Goal: Information Seeking & Learning: Learn about a topic

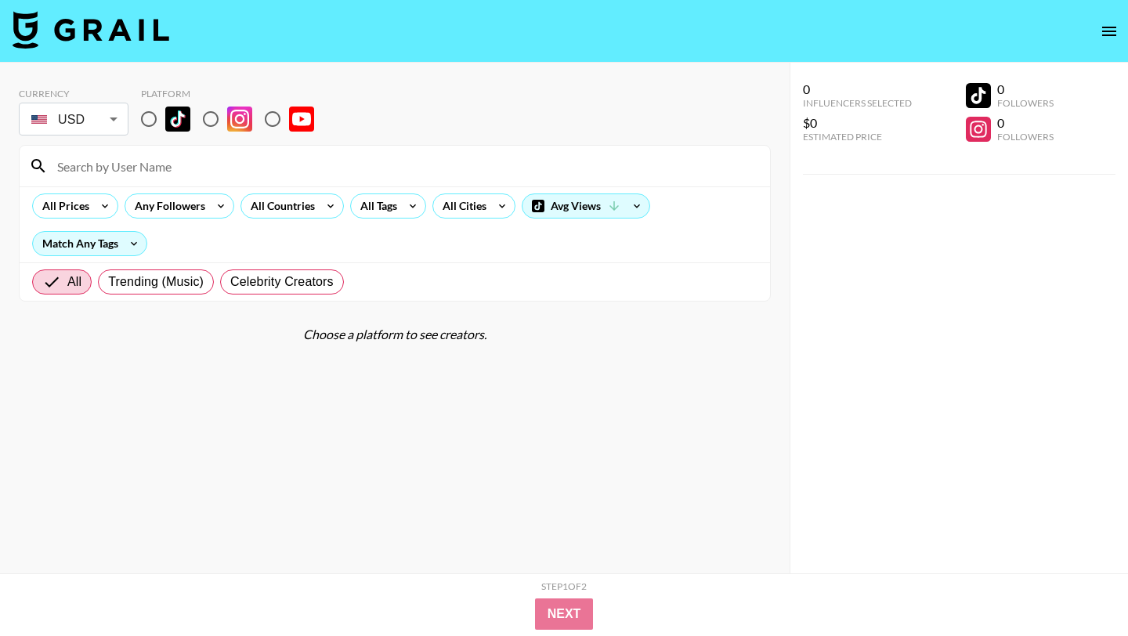
drag, startPoint x: 155, startPoint y: 121, endPoint x: 245, endPoint y: 188, distance: 112.0
click at [155, 121] on input "radio" at bounding box center [148, 119] width 33 height 33
radio input "true"
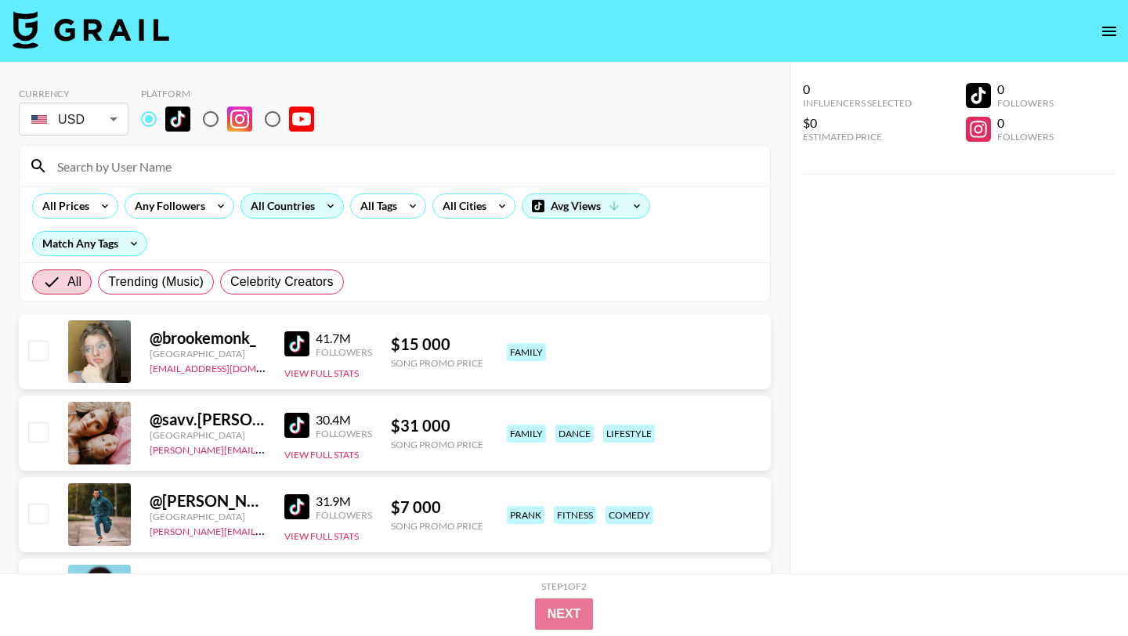
click at [286, 212] on div "All Countries" at bounding box center [279, 206] width 77 height 24
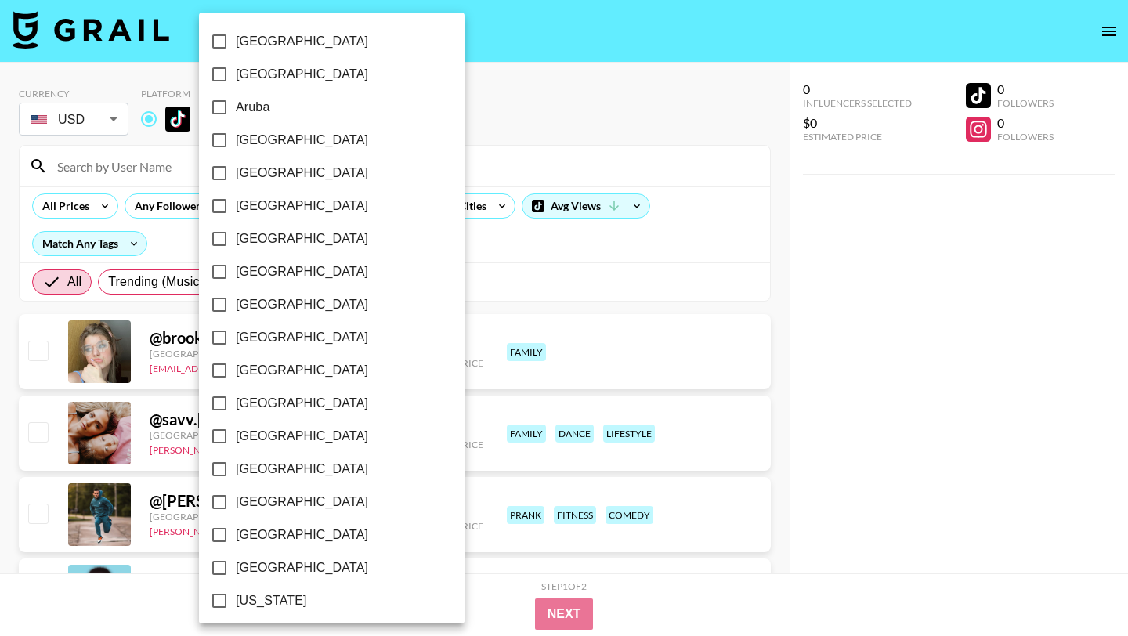
click at [471, 322] on div at bounding box center [564, 318] width 1128 height 636
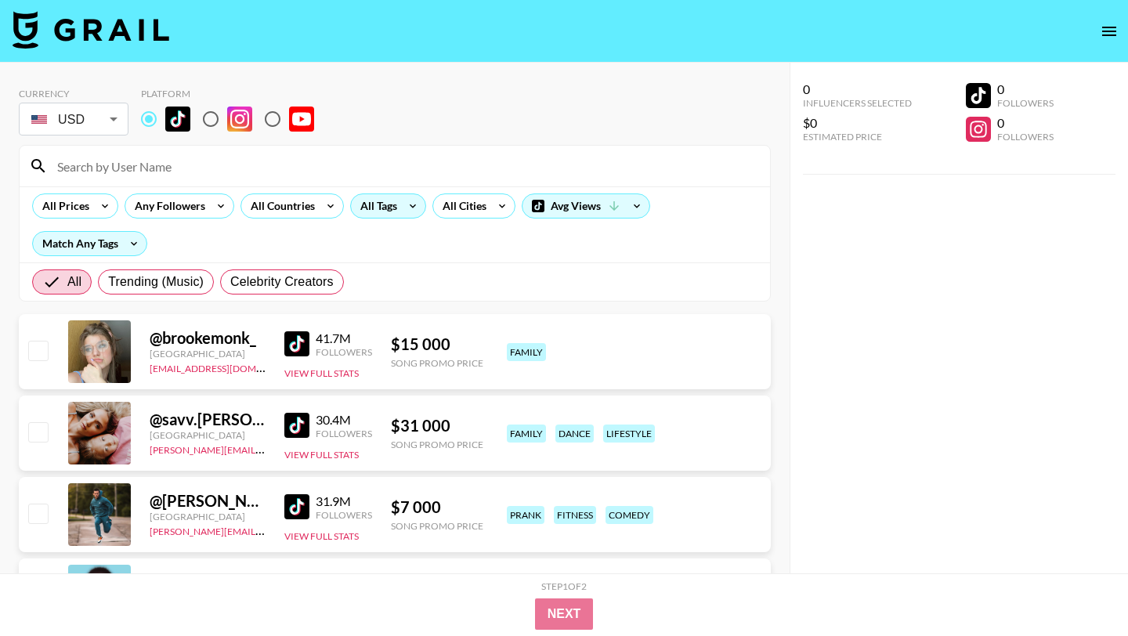
click at [399, 212] on div "All Tags" at bounding box center [388, 206] width 76 height 25
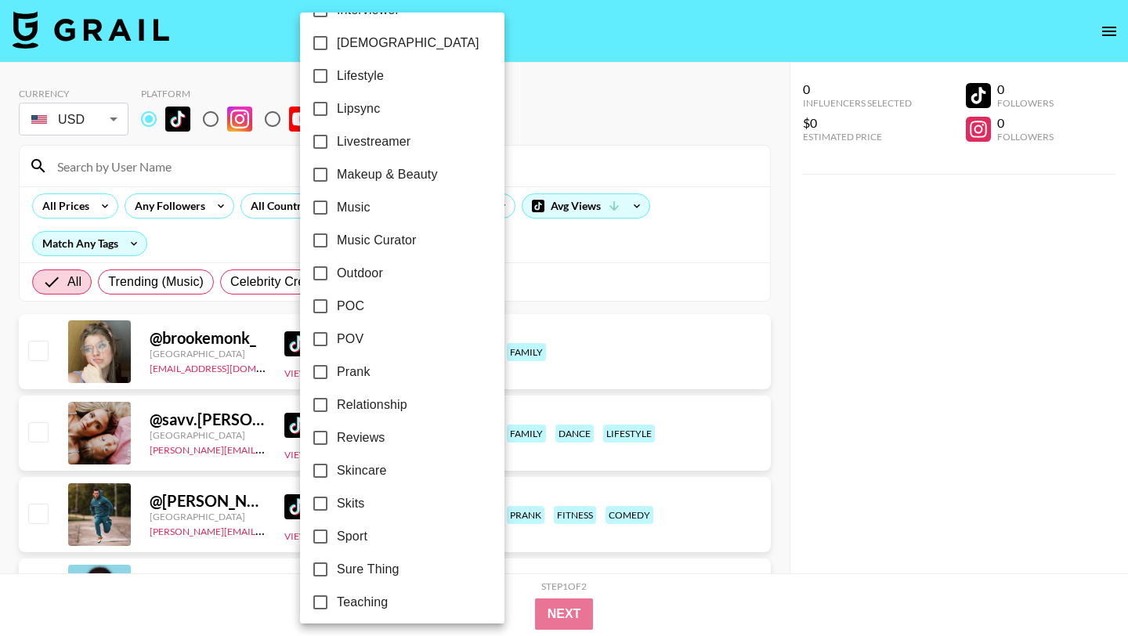
scroll to position [862, 0]
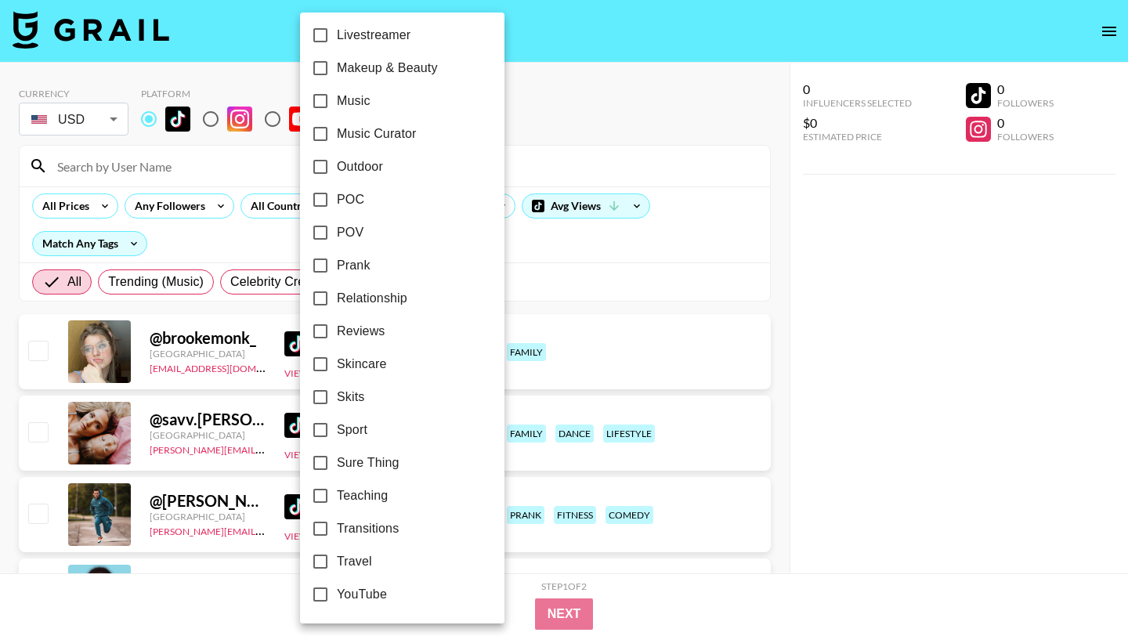
click at [325, 563] on input "Travel" at bounding box center [320, 561] width 33 height 33
checkbox input "true"
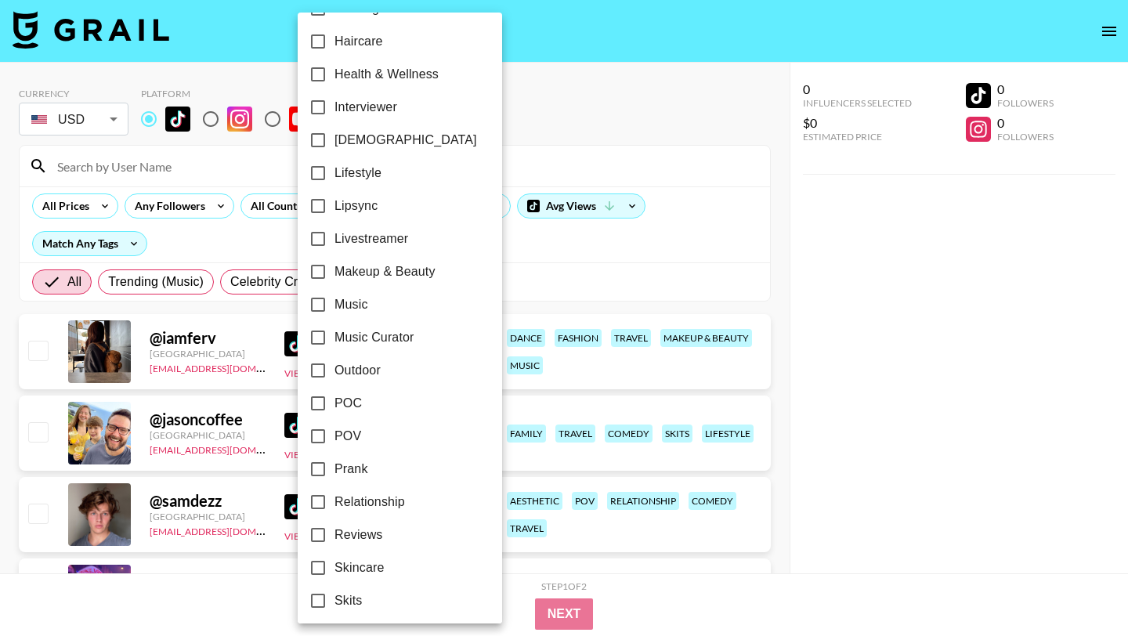
scroll to position [674, 0]
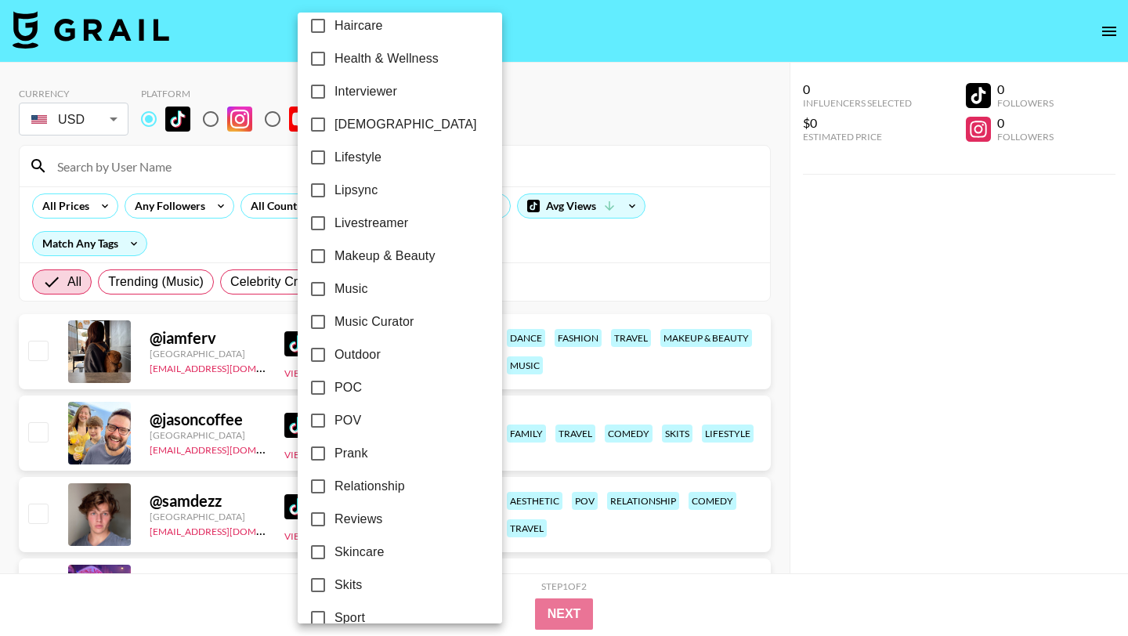
click at [318, 484] on input "Relationship" at bounding box center [318, 486] width 33 height 33
checkbox input "true"
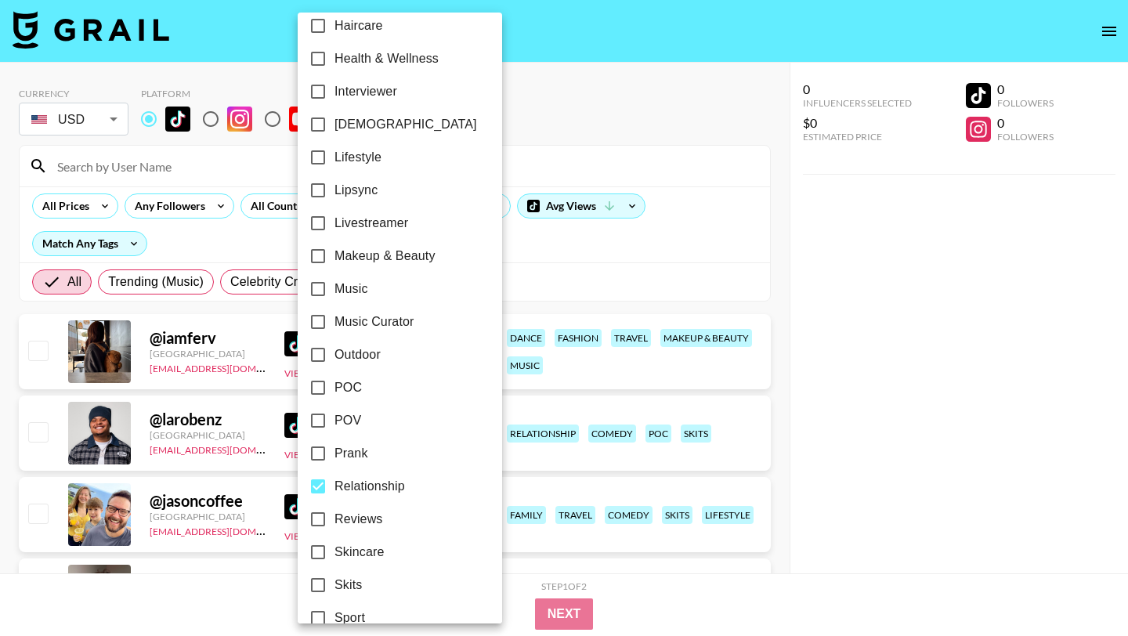
click at [545, 285] on div at bounding box center [564, 318] width 1128 height 636
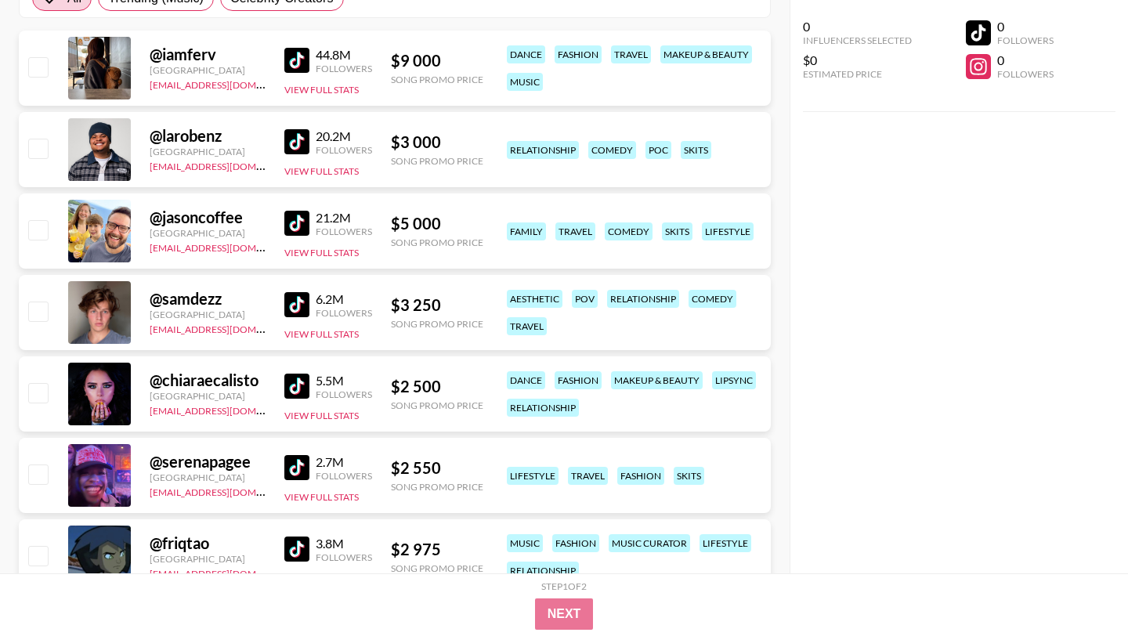
scroll to position [0, 0]
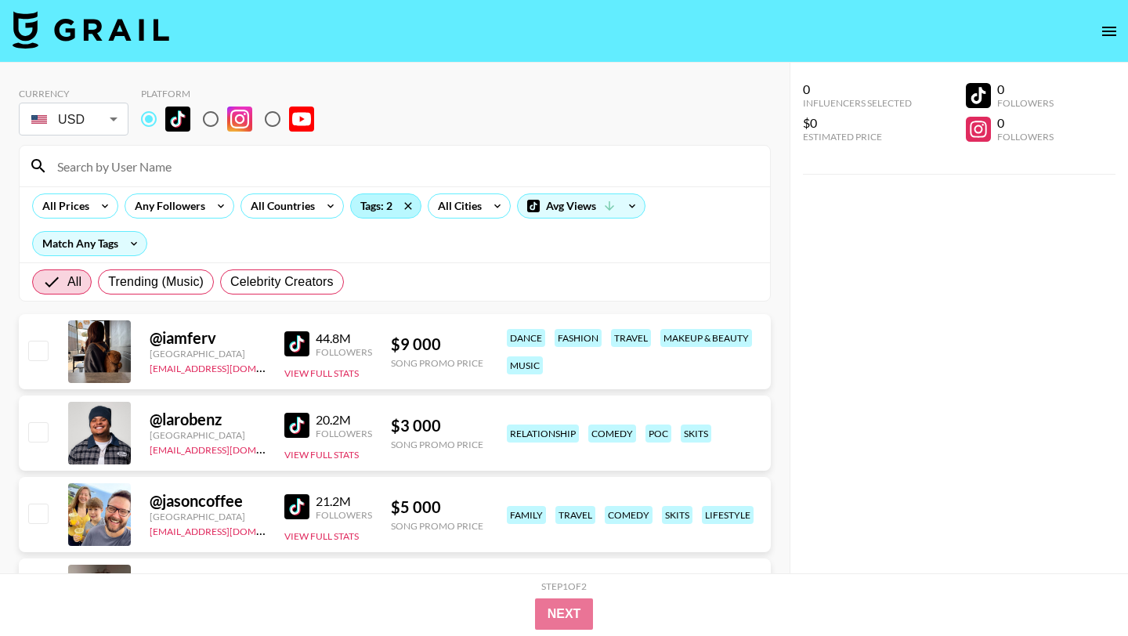
click at [381, 208] on div "Tags: 2" at bounding box center [386, 206] width 70 height 24
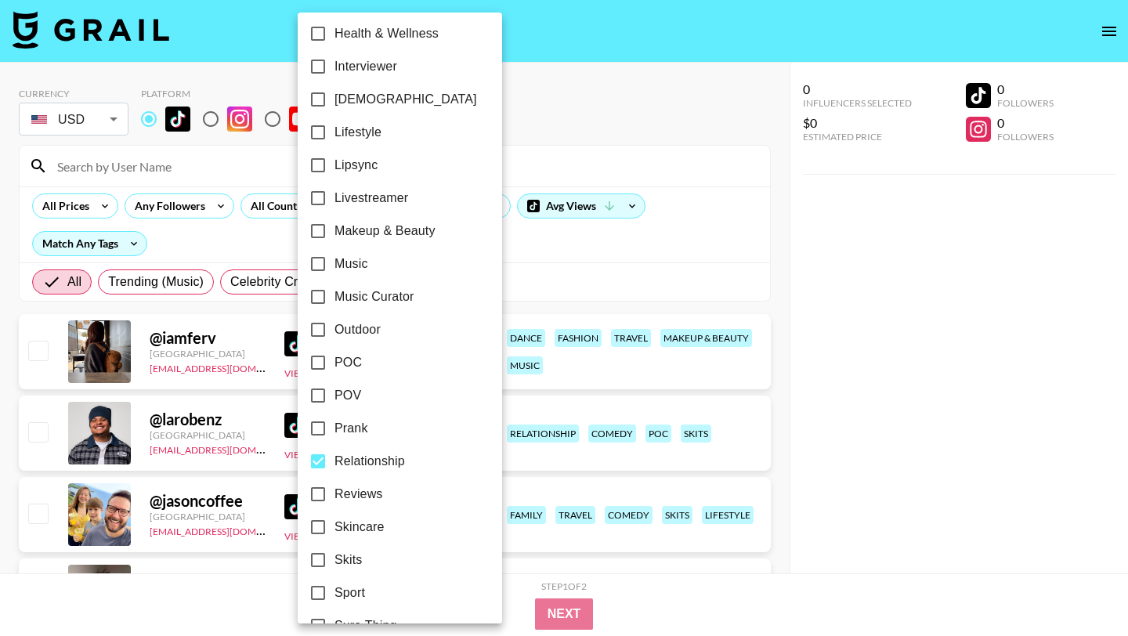
scroll to position [862, 0]
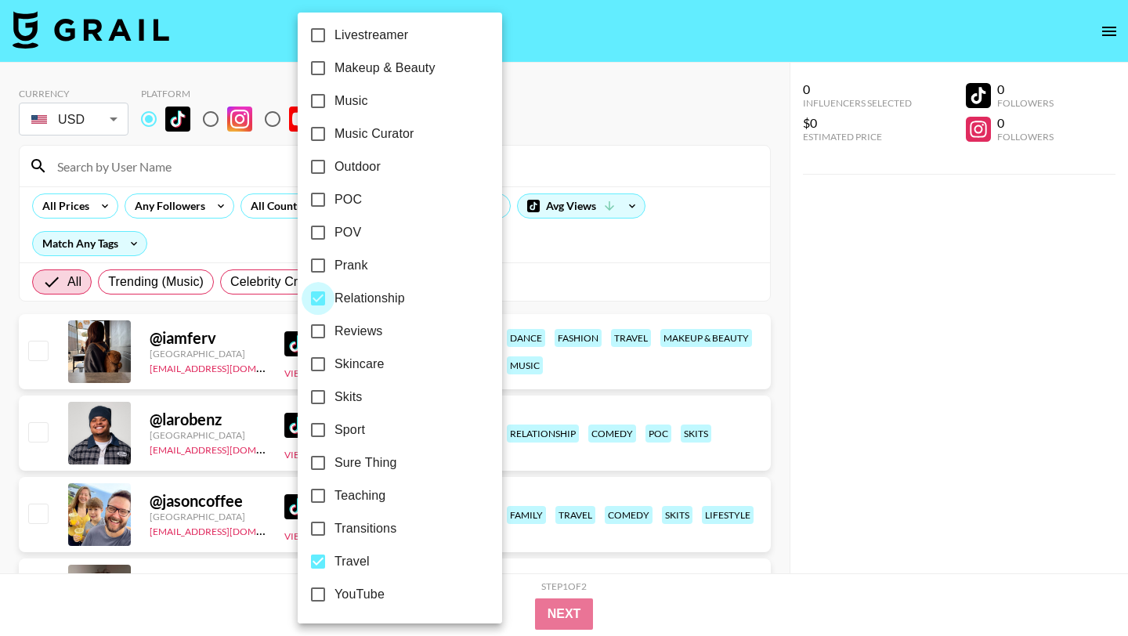
click at [313, 302] on input "Relationship" at bounding box center [318, 298] width 33 height 33
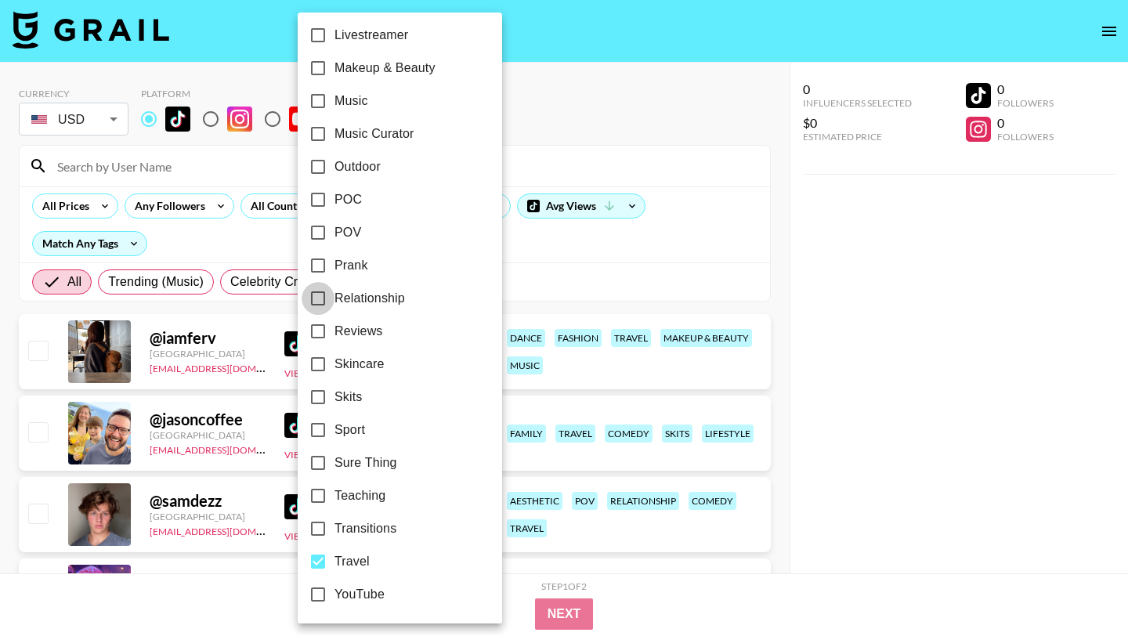
click at [320, 302] on input "Relationship" at bounding box center [318, 298] width 33 height 33
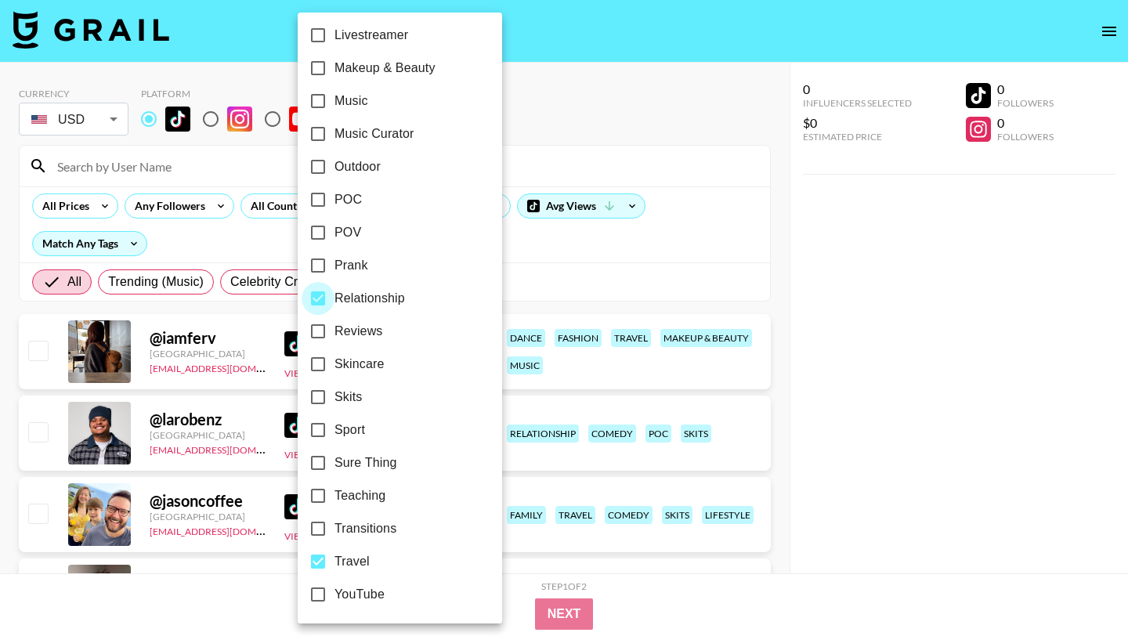
click at [319, 302] on input "Relationship" at bounding box center [318, 298] width 33 height 33
checkbox input "false"
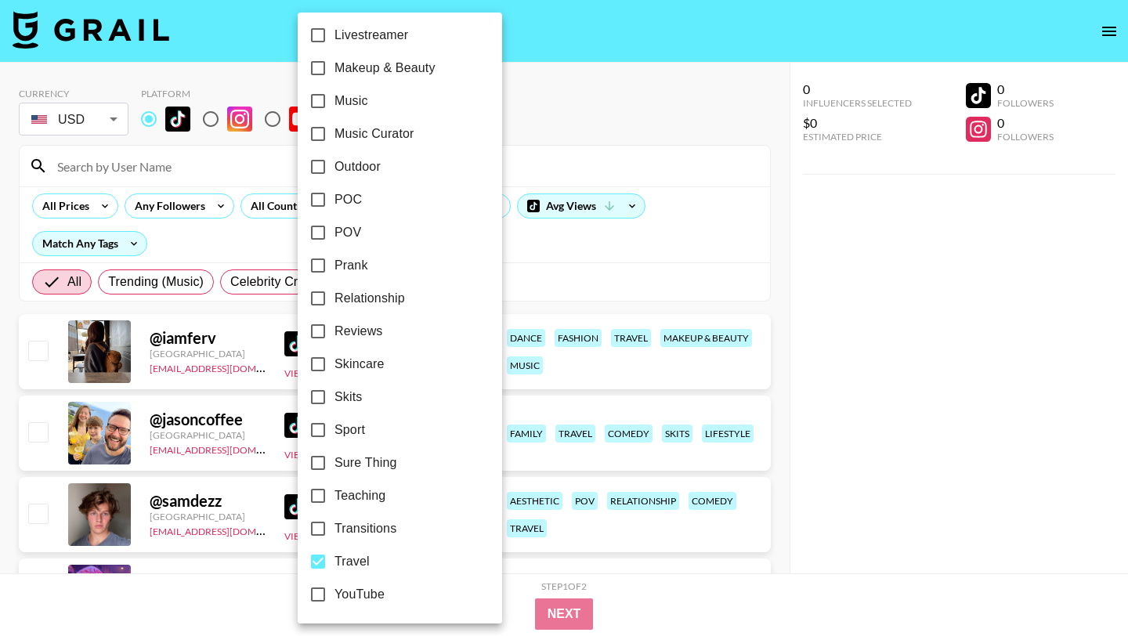
click at [593, 274] on div at bounding box center [564, 318] width 1128 height 636
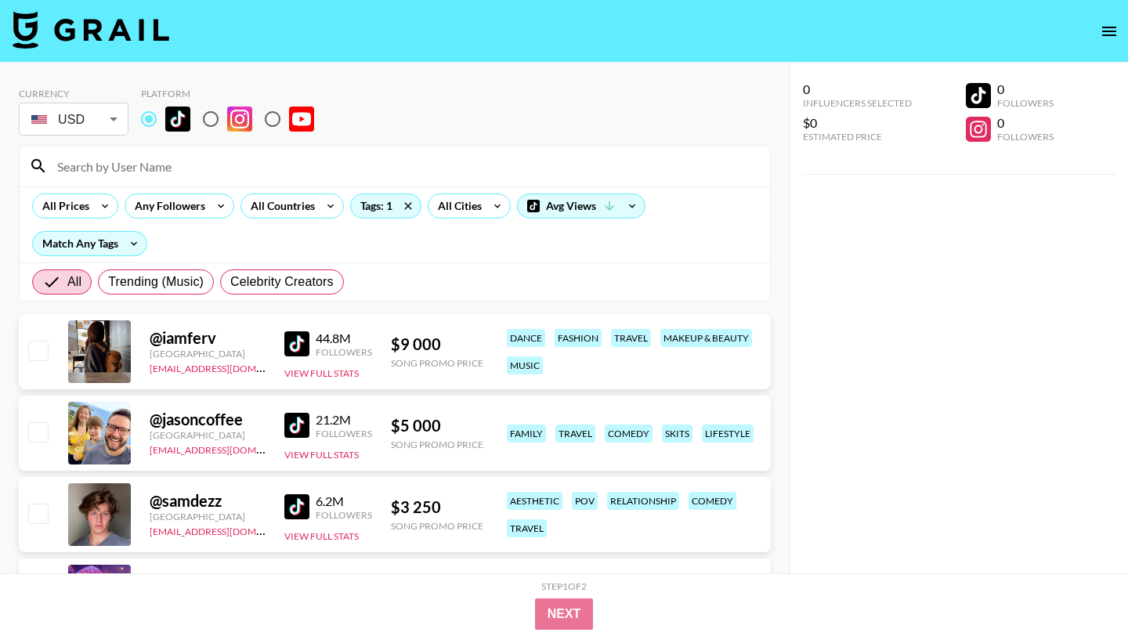
scroll to position [27, 0]
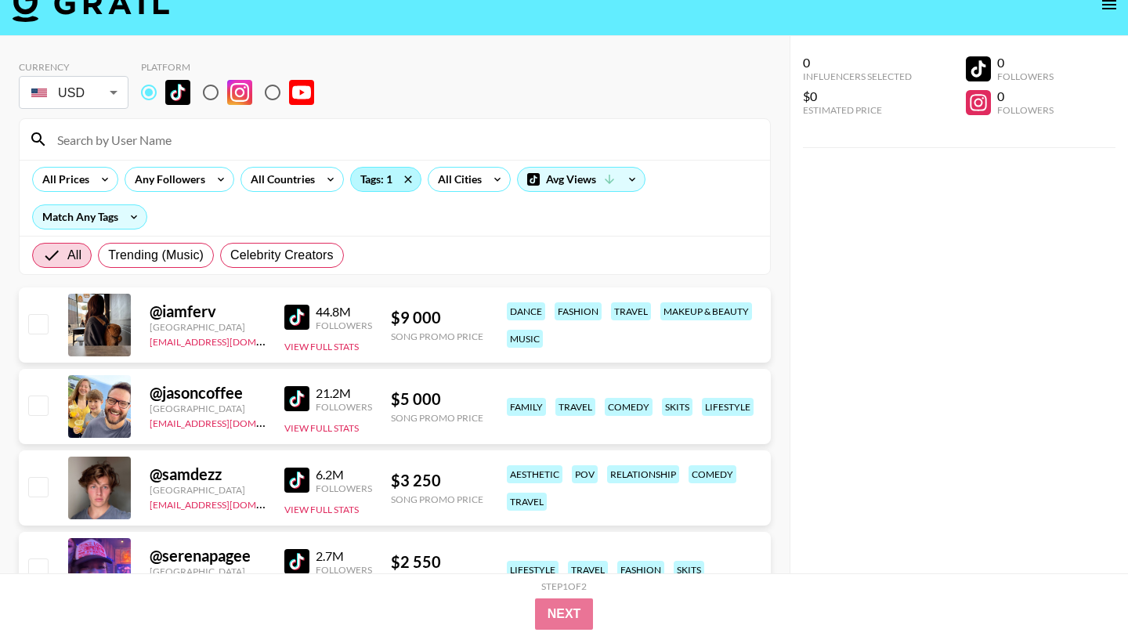
click at [371, 182] on div "Tags: 1" at bounding box center [386, 180] width 70 height 24
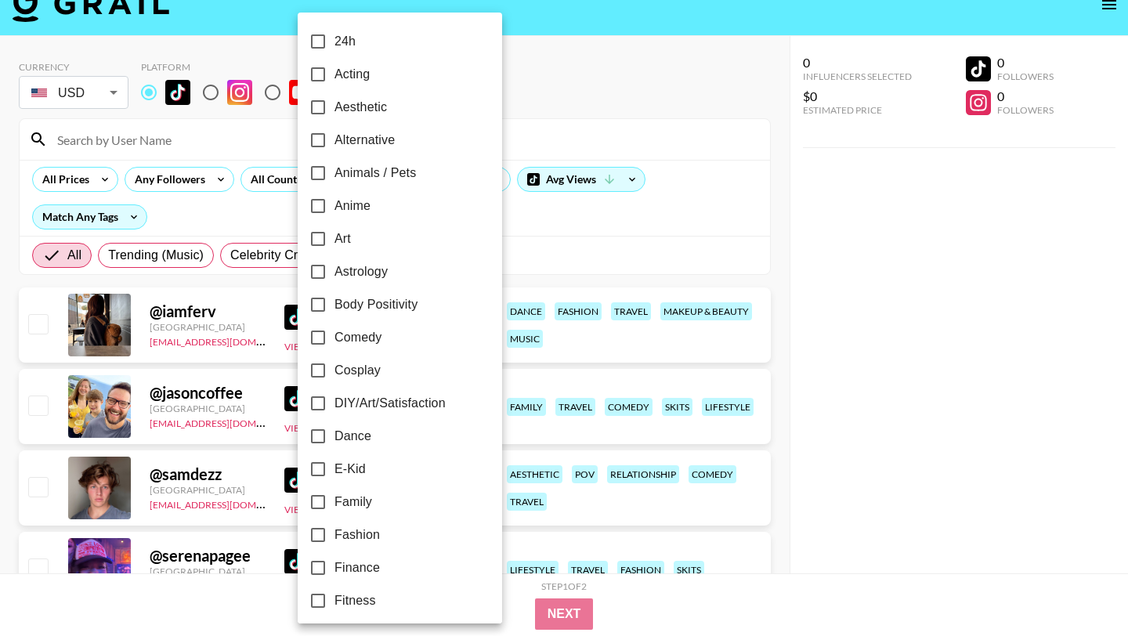
scroll to position [862, 0]
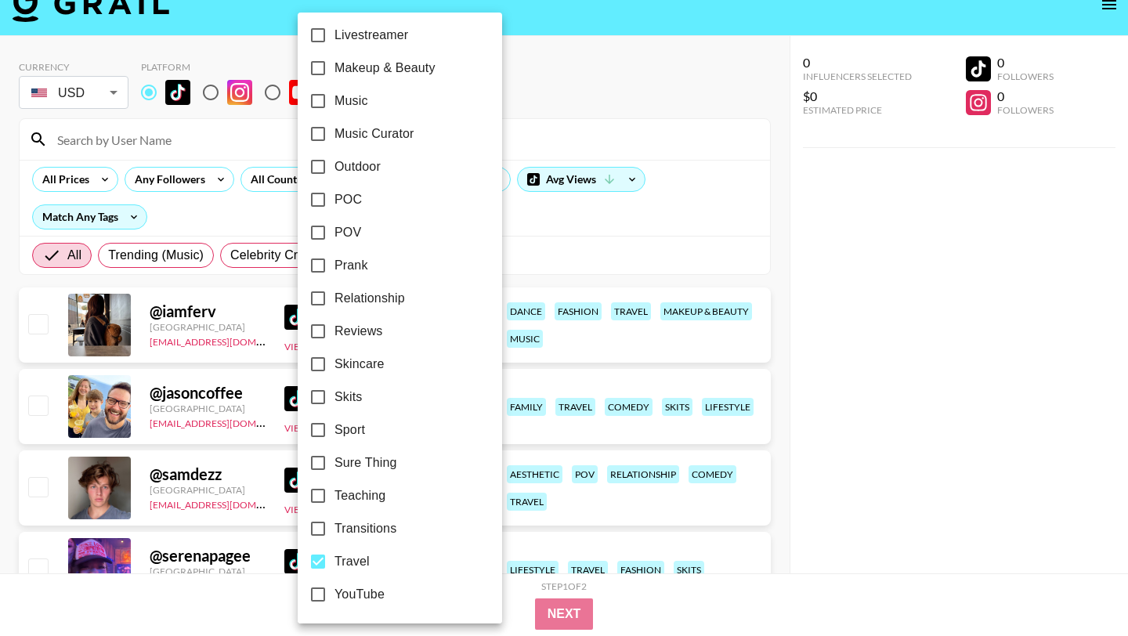
click at [561, 241] on div at bounding box center [564, 318] width 1128 height 636
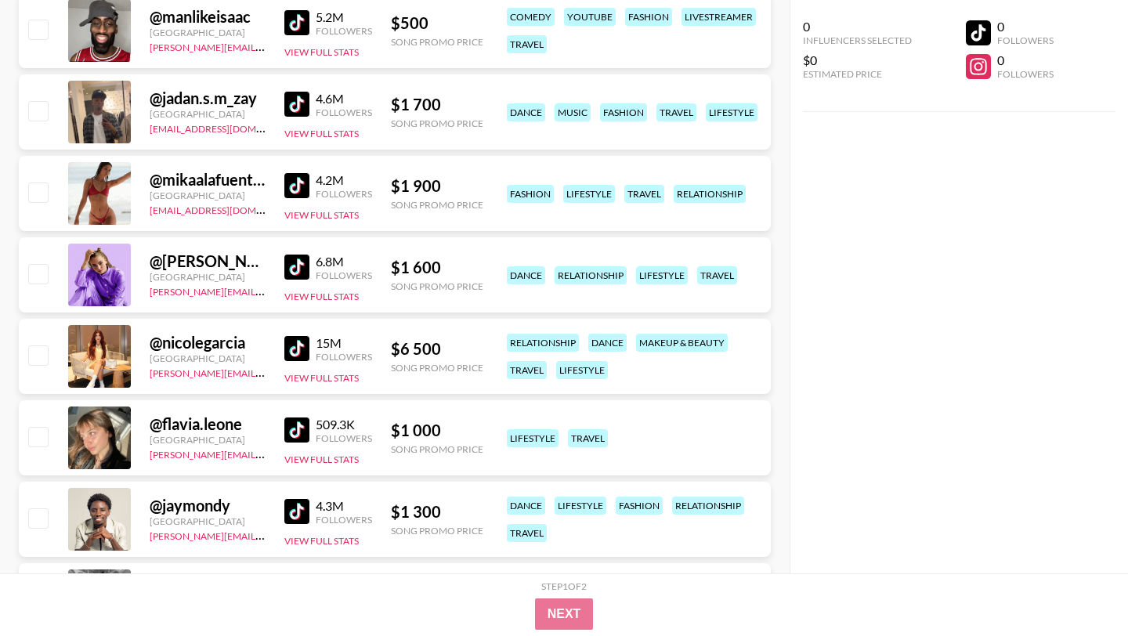
scroll to position [0, 0]
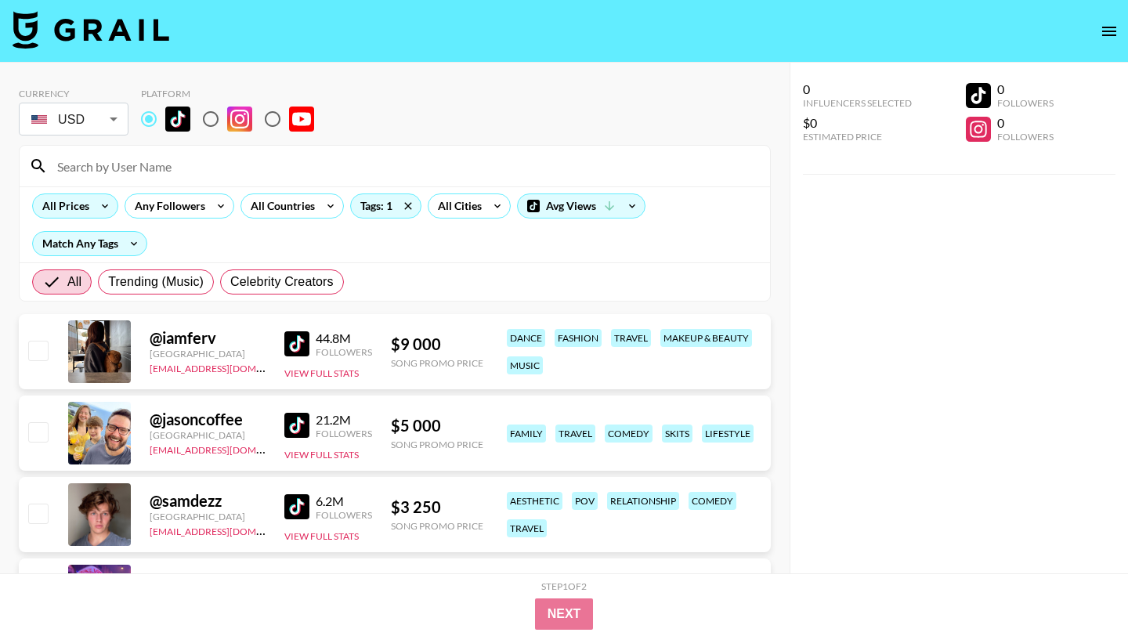
click at [81, 201] on div "All Prices" at bounding box center [63, 206] width 60 height 24
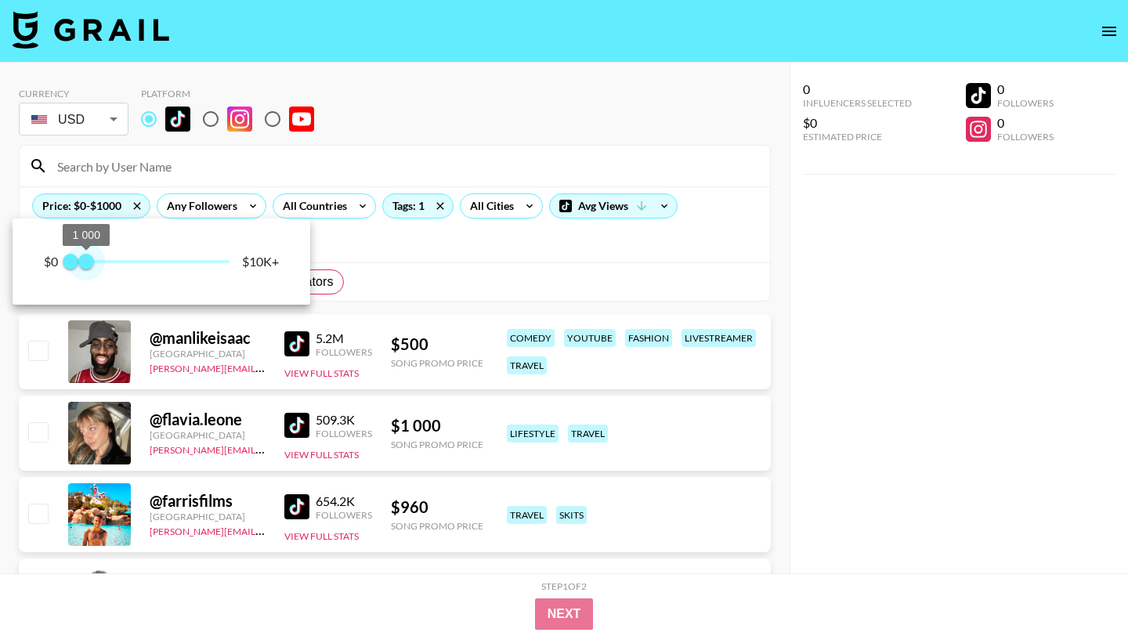
type input "750"
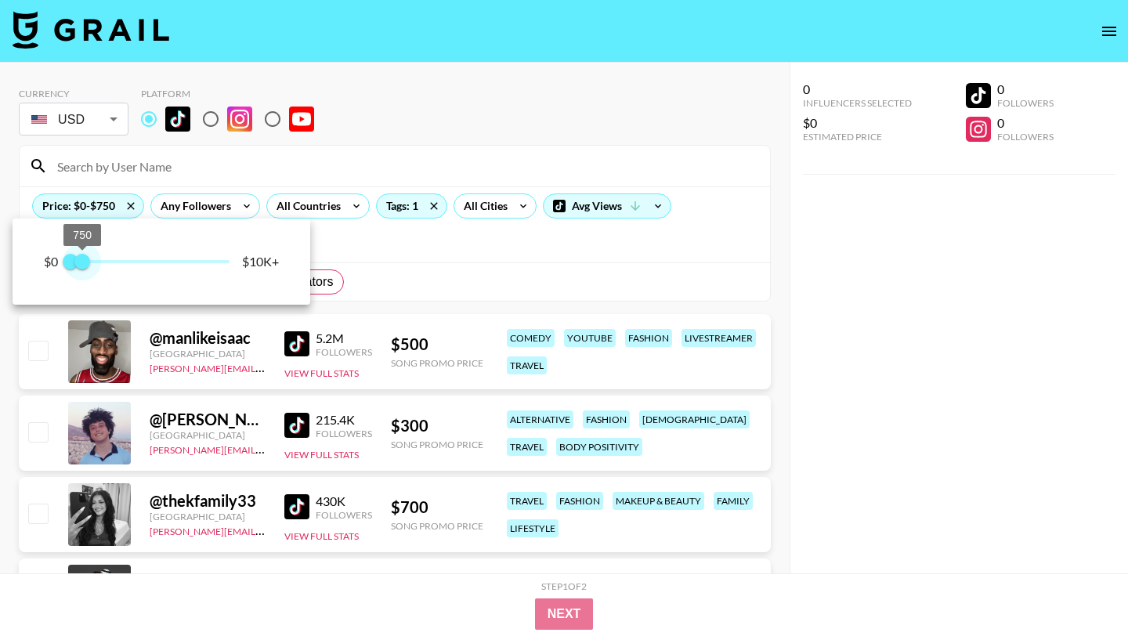
drag, startPoint x: 119, startPoint y: 259, endPoint x: 83, endPoint y: 261, distance: 36.1
click at [83, 261] on span "750" at bounding box center [82, 262] width 16 height 16
click at [403, 255] on div at bounding box center [564, 318] width 1128 height 636
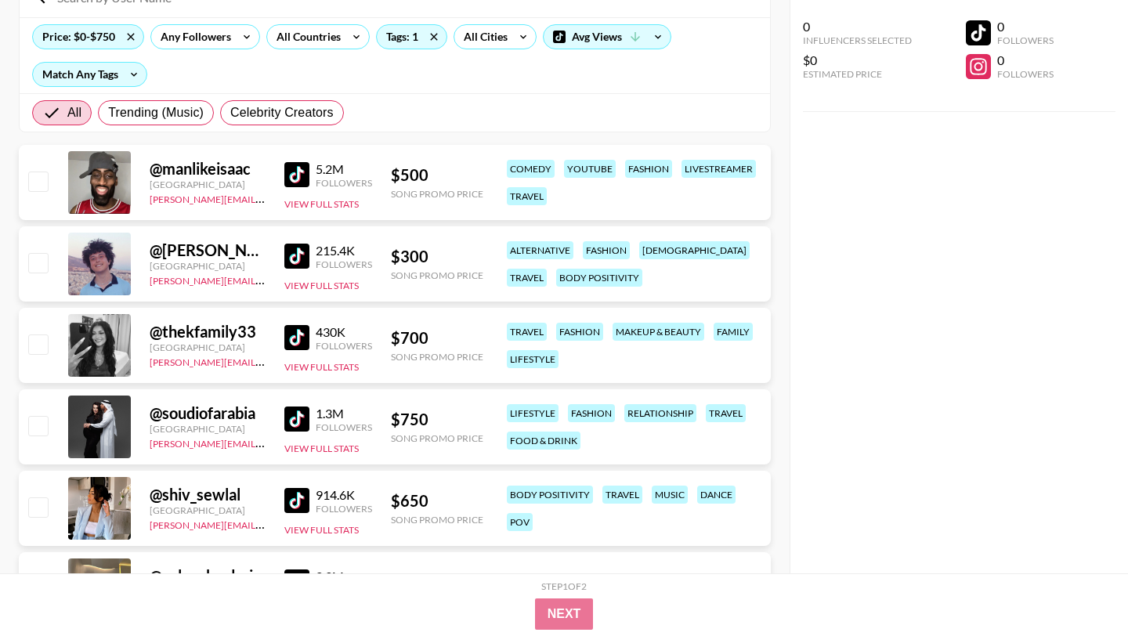
scroll to position [172, 0]
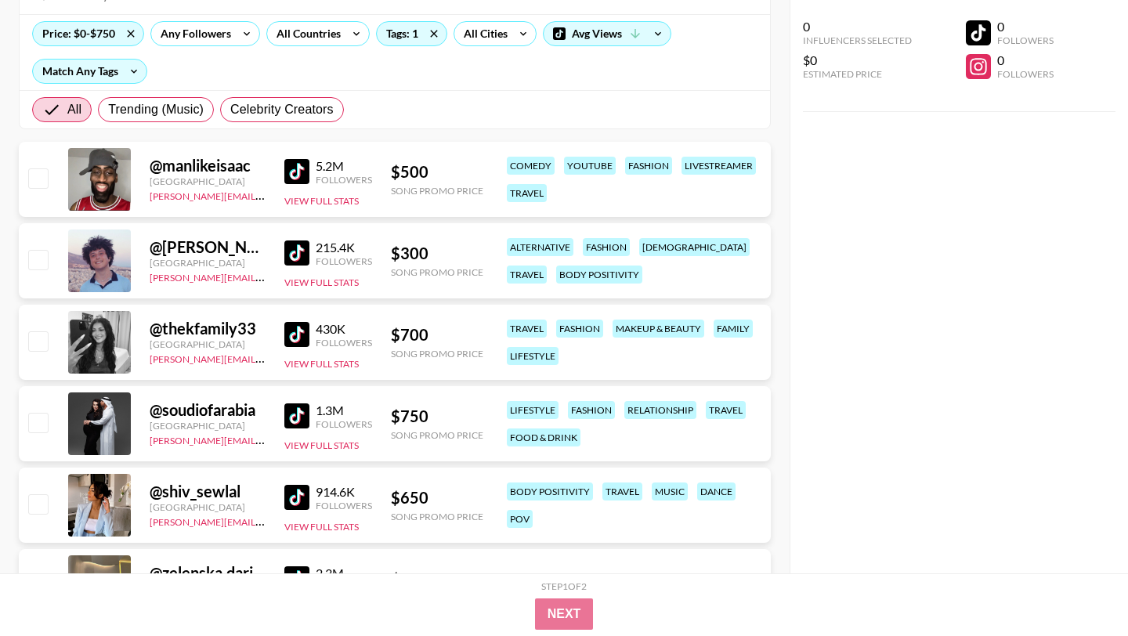
click at [298, 249] on img at bounding box center [296, 253] width 25 height 25
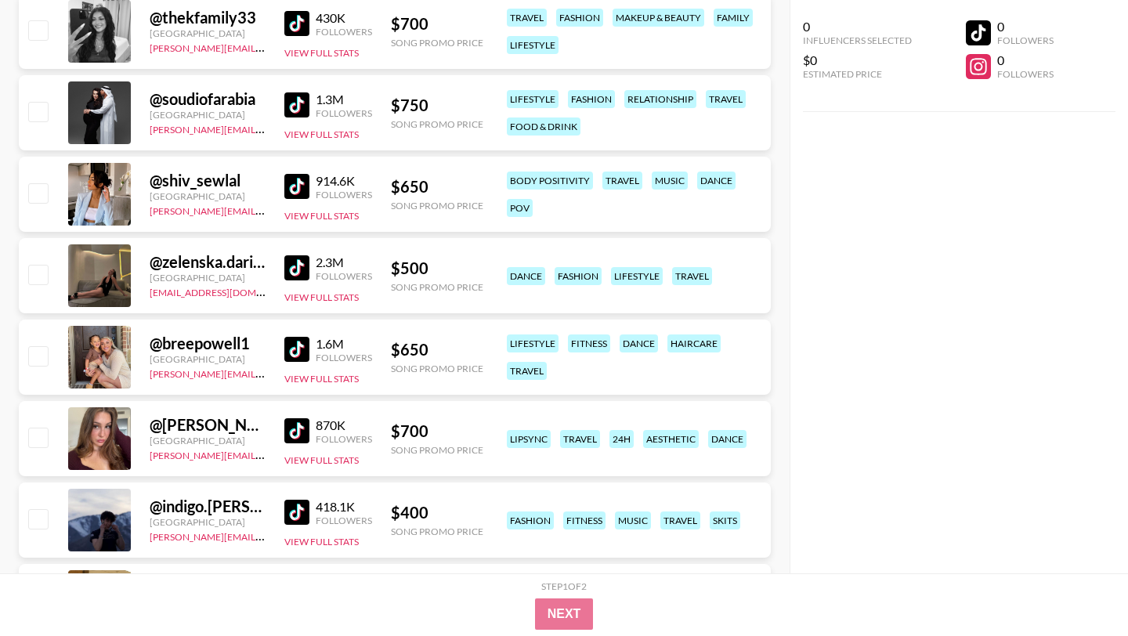
scroll to position [484, 0]
click at [302, 269] on img at bounding box center [296, 267] width 25 height 25
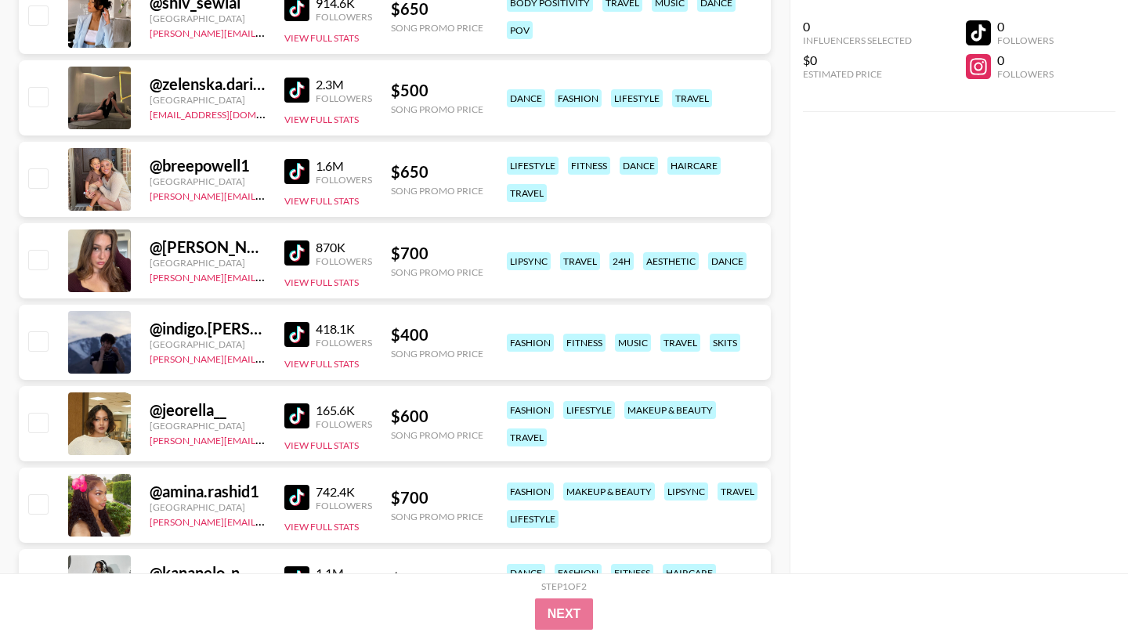
scroll to position [673, 0]
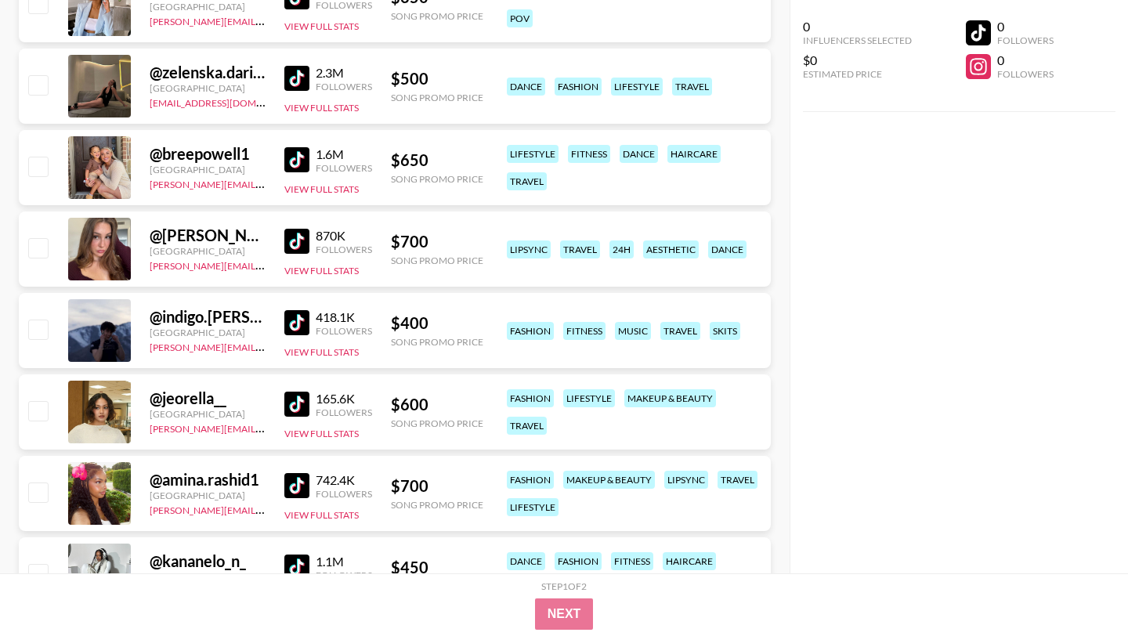
click at [293, 321] on img at bounding box center [296, 322] width 25 height 25
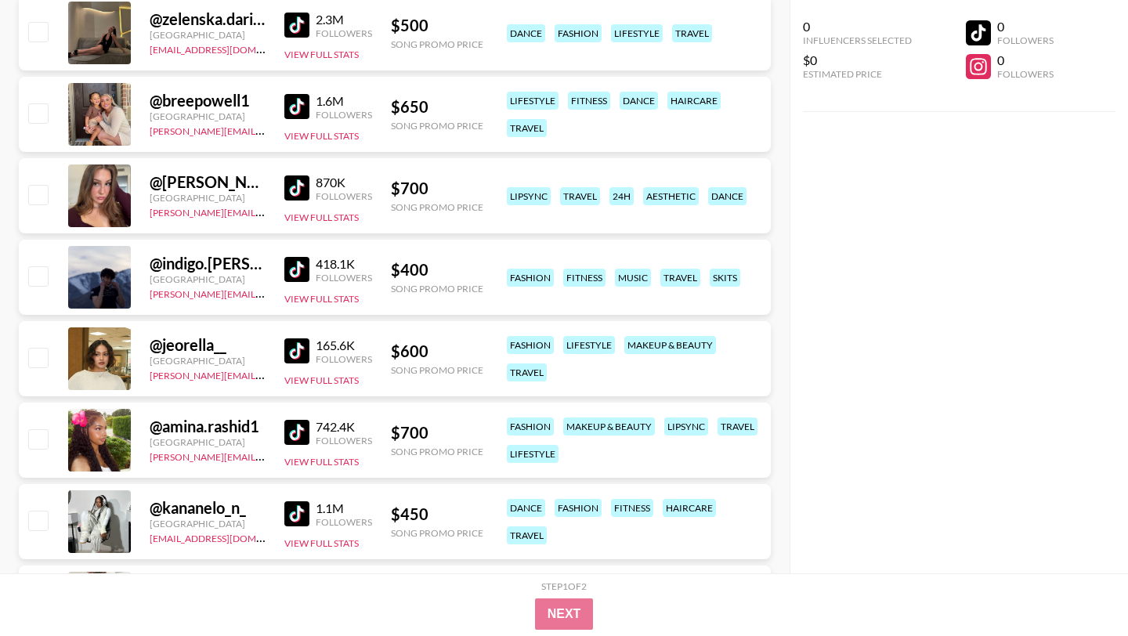
scroll to position [751, 0]
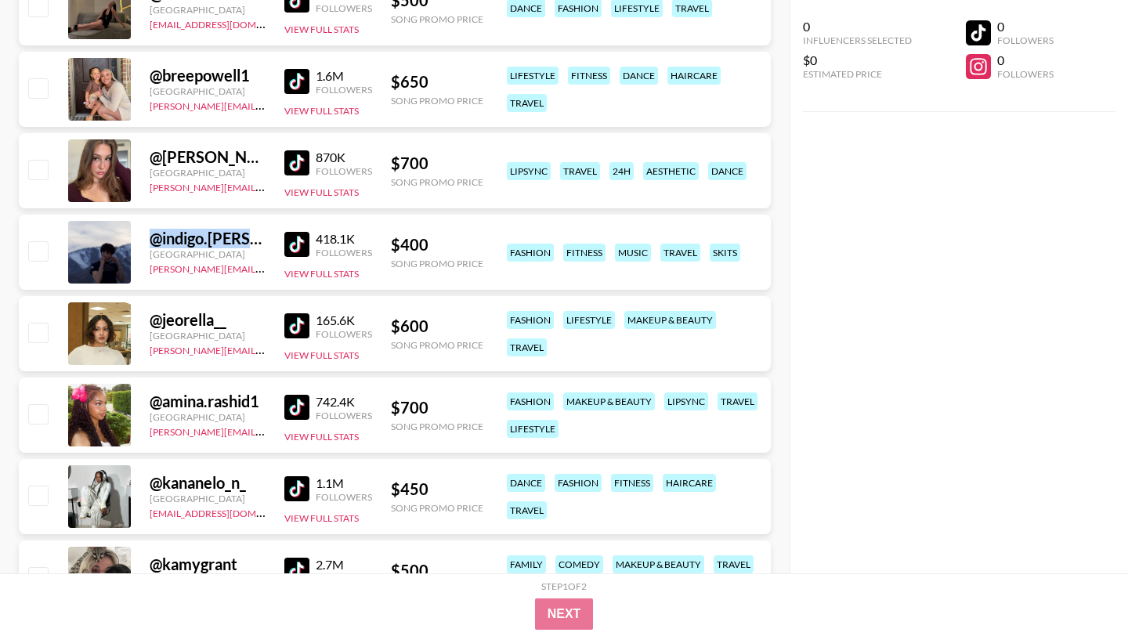
drag, startPoint x: 273, startPoint y: 239, endPoint x: 146, endPoint y: 240, distance: 126.9
click at [146, 240] on div "@ indigo.[PERSON_NAME] [GEOGRAPHIC_DATA] [PERSON_NAME][EMAIL_ADDRESS][DOMAIN_NA…" at bounding box center [395, 252] width 752 height 75
copy div "@ indigo.[PERSON_NAME]"
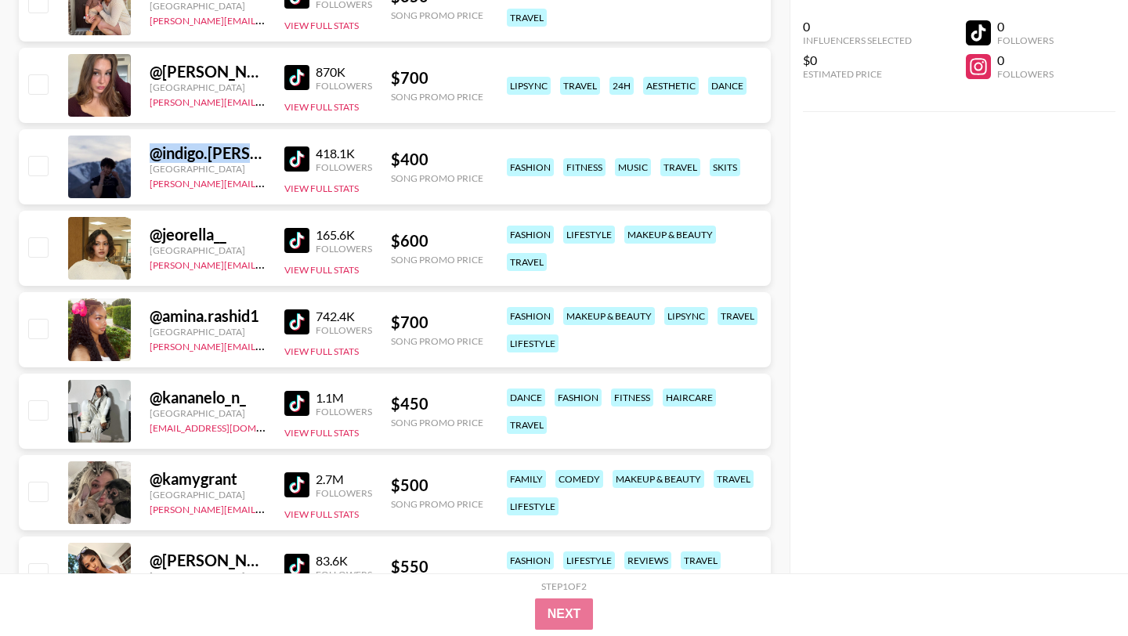
scroll to position [846, 0]
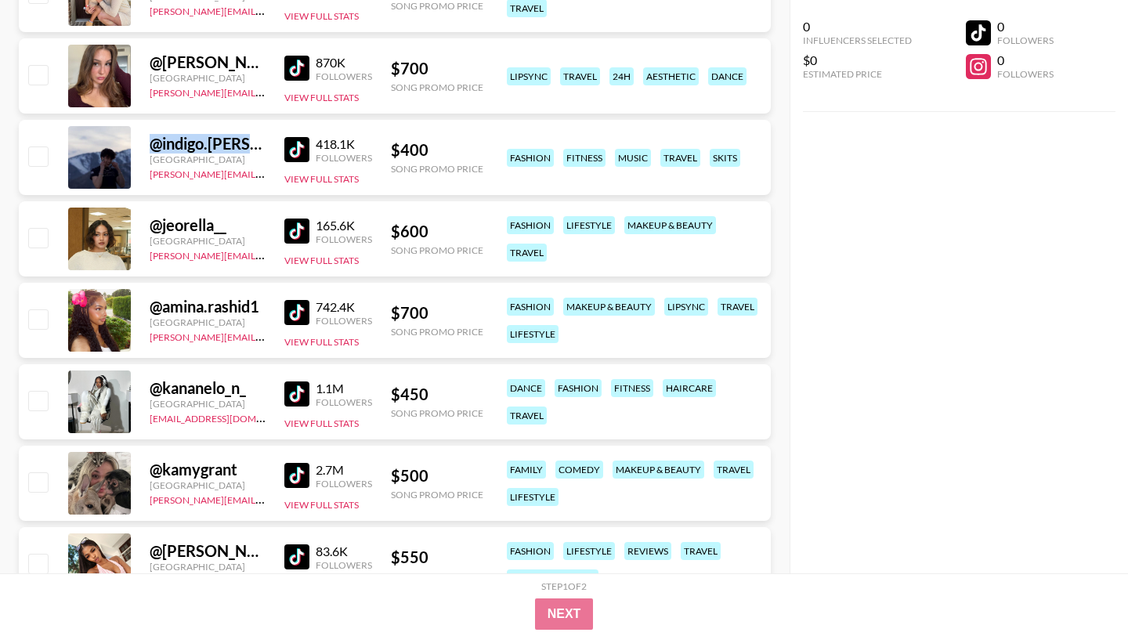
click at [302, 230] on img at bounding box center [296, 231] width 25 height 25
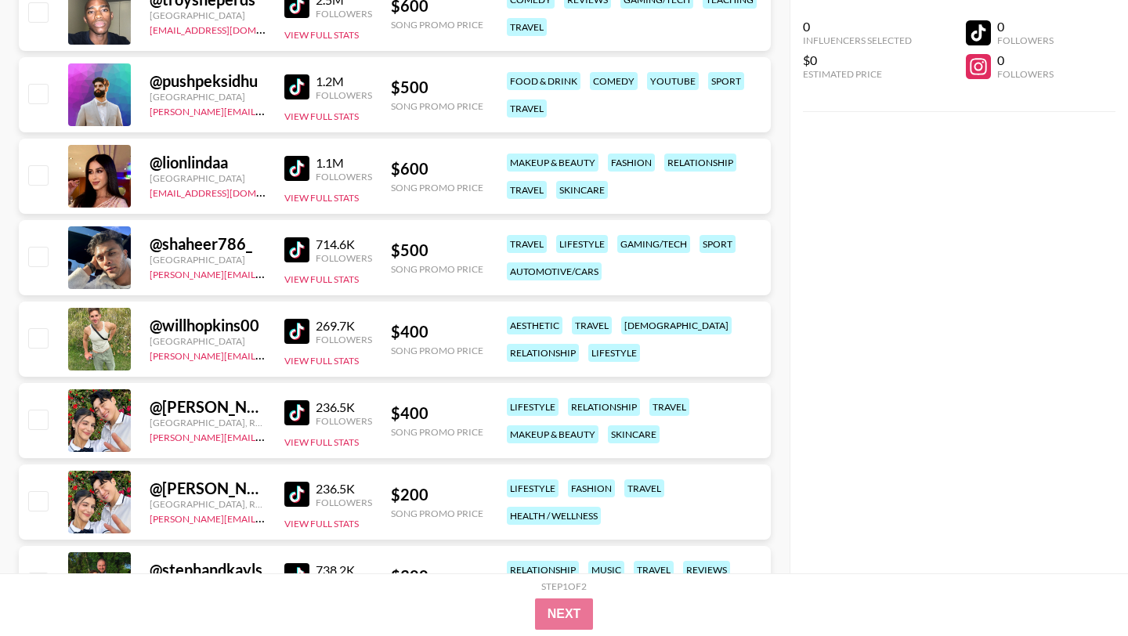
scroll to position [1561, 0]
click at [291, 168] on img at bounding box center [296, 167] width 25 height 25
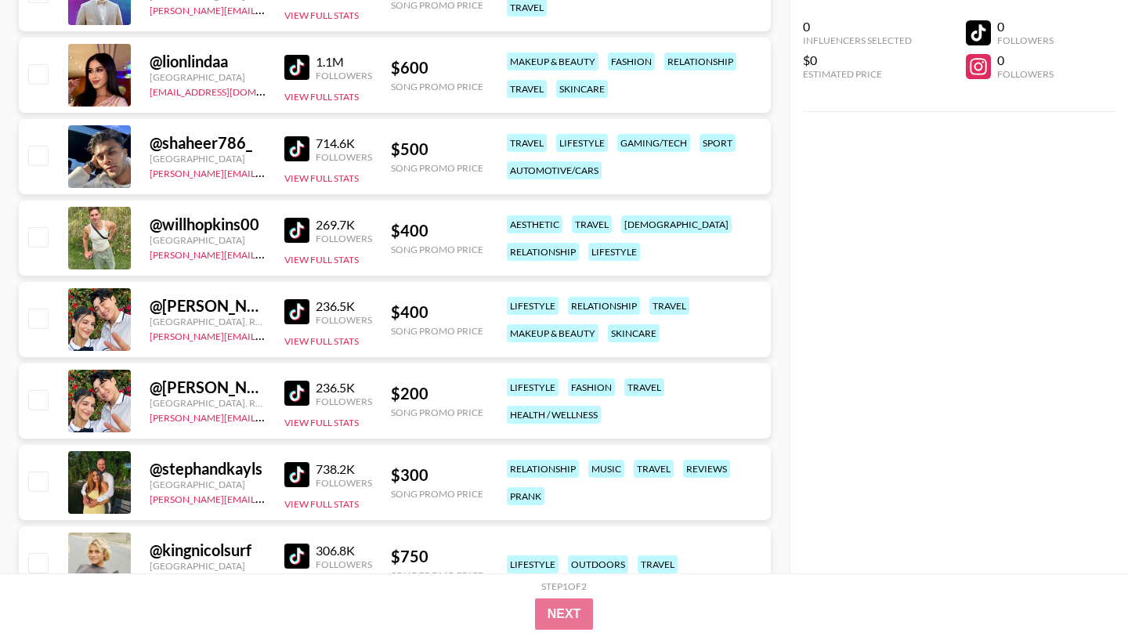
scroll to position [1694, 0]
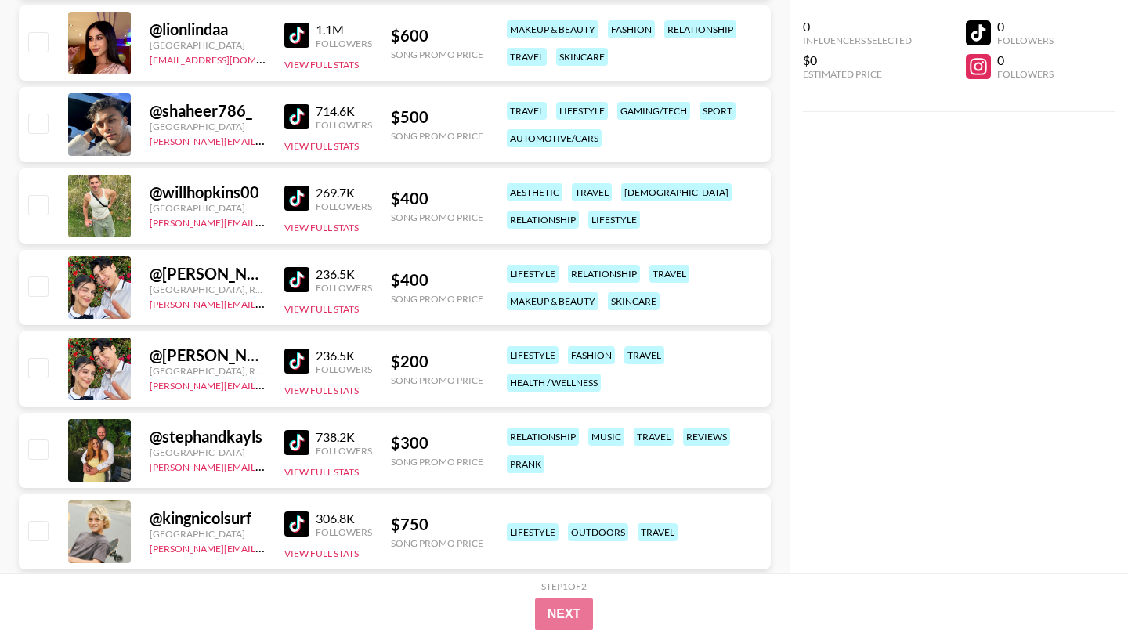
click at [292, 277] on img at bounding box center [296, 279] width 25 height 25
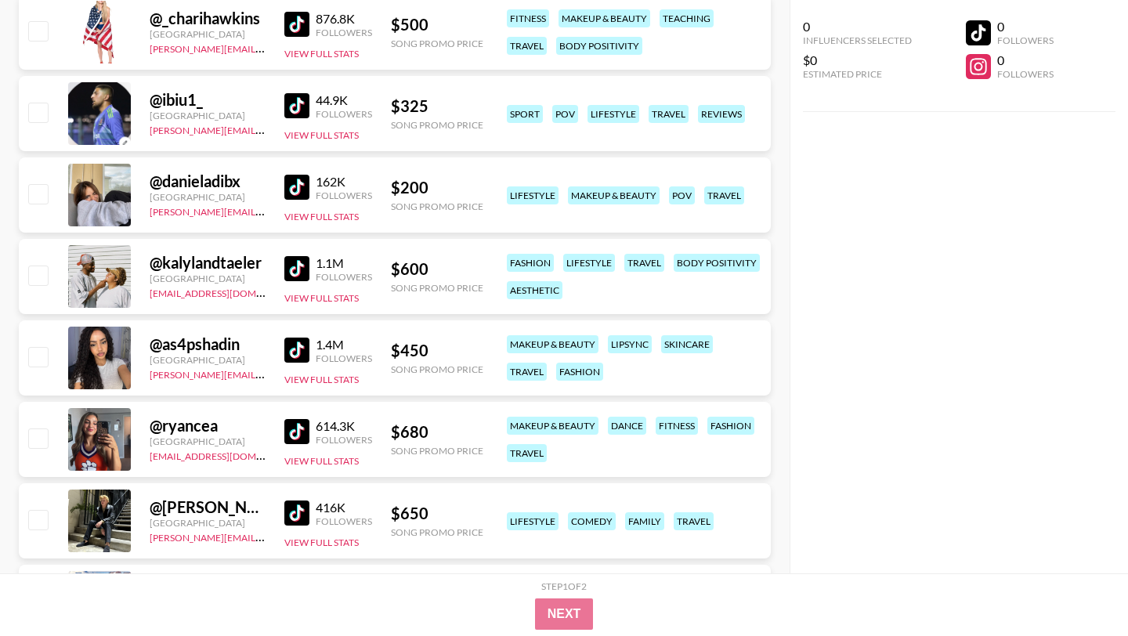
scroll to position [2548, 0]
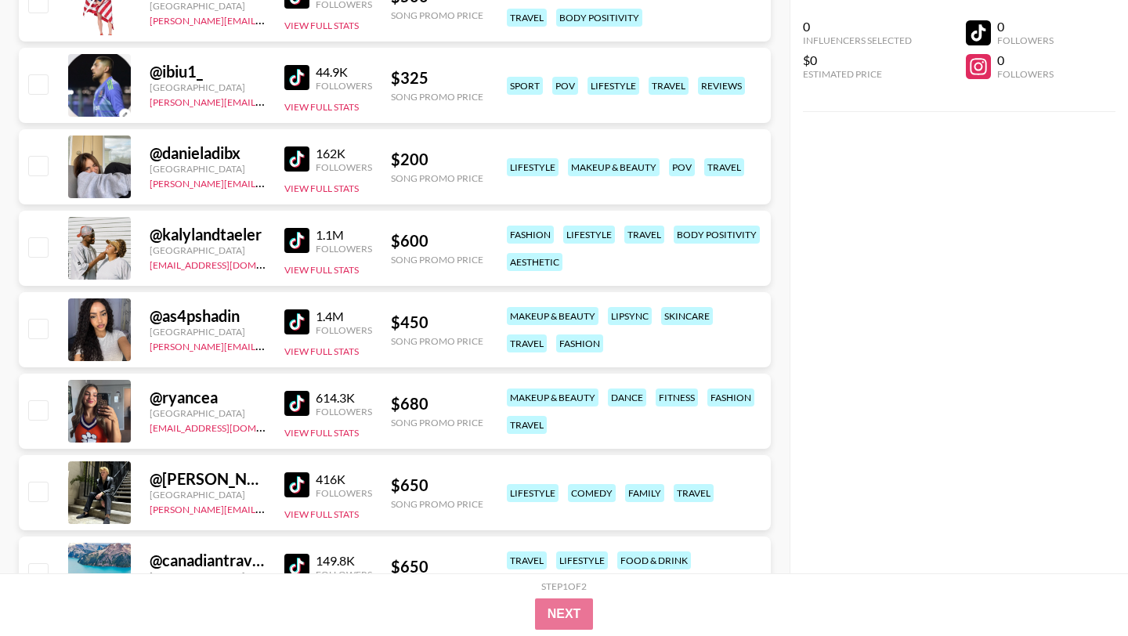
click at [301, 242] on img at bounding box center [296, 240] width 25 height 25
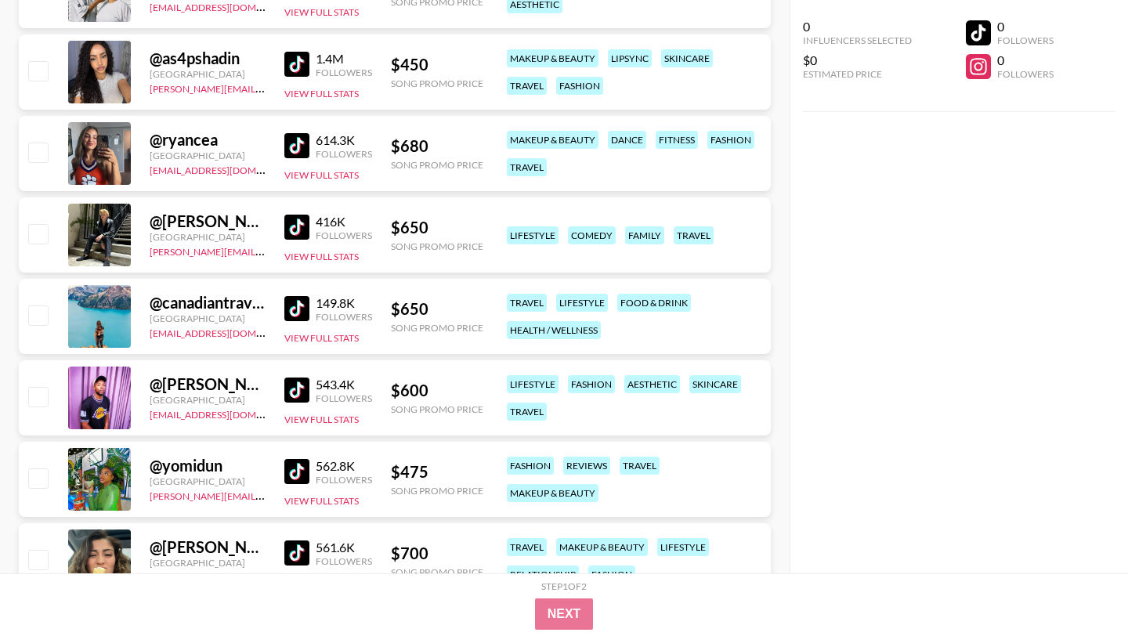
scroll to position [2816, 0]
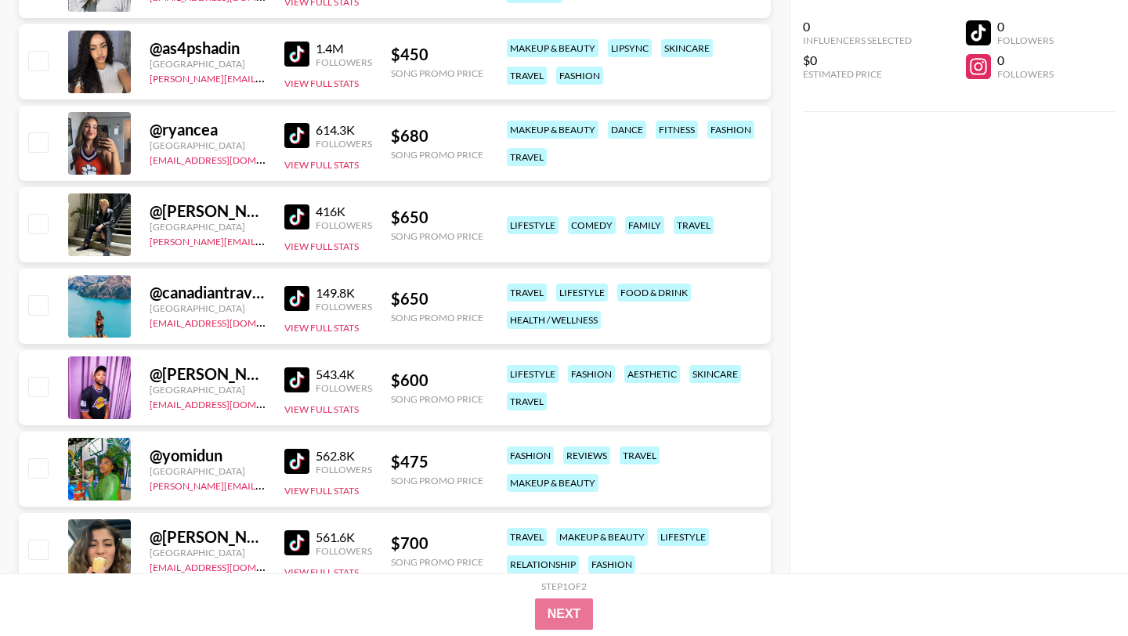
click at [295, 298] on img at bounding box center [296, 298] width 25 height 25
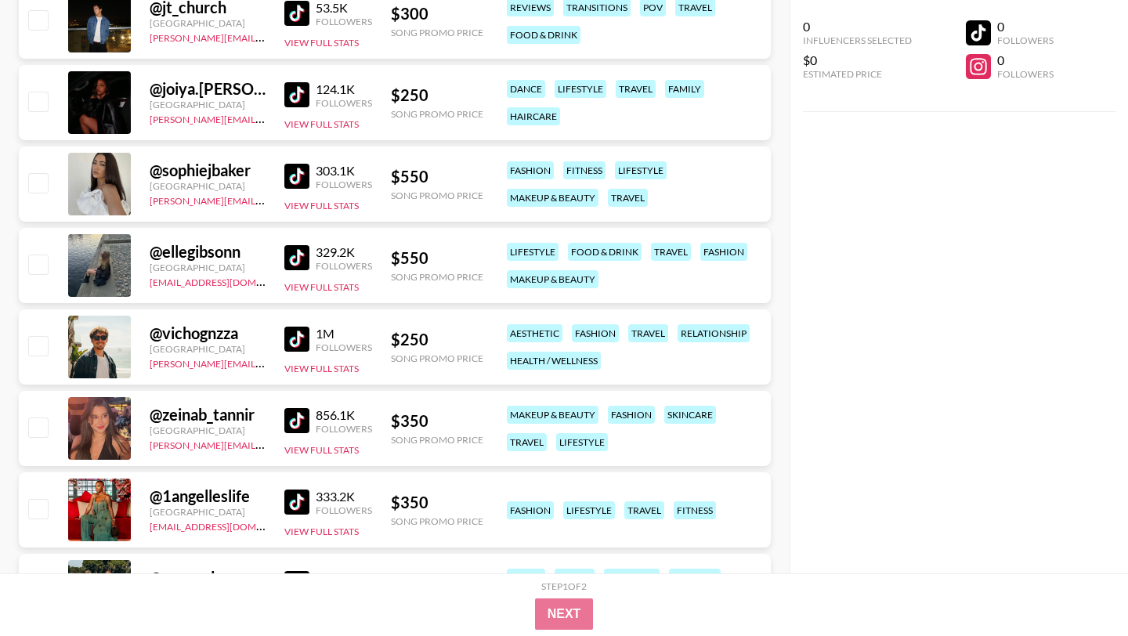
scroll to position [3673, 0]
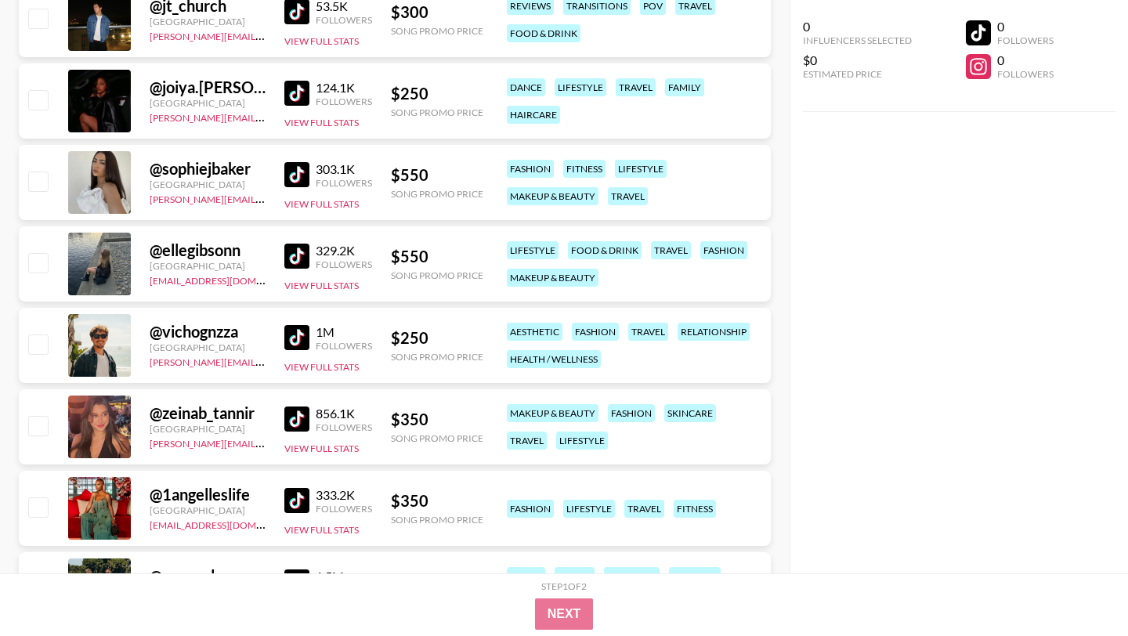
click at [300, 176] on img at bounding box center [296, 174] width 25 height 25
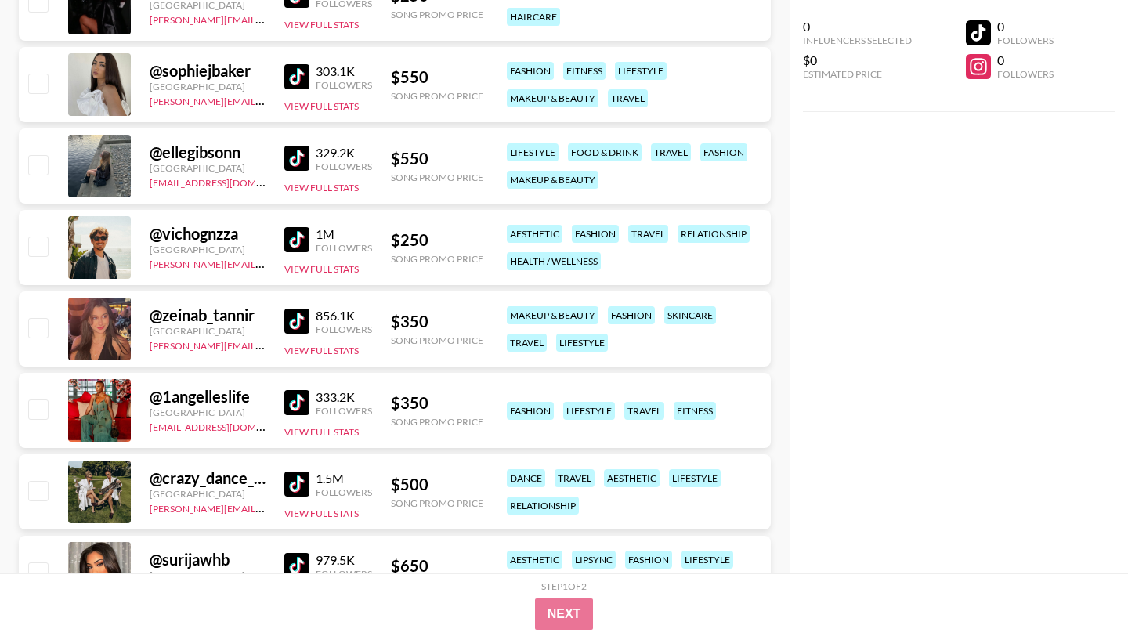
scroll to position [3777, 0]
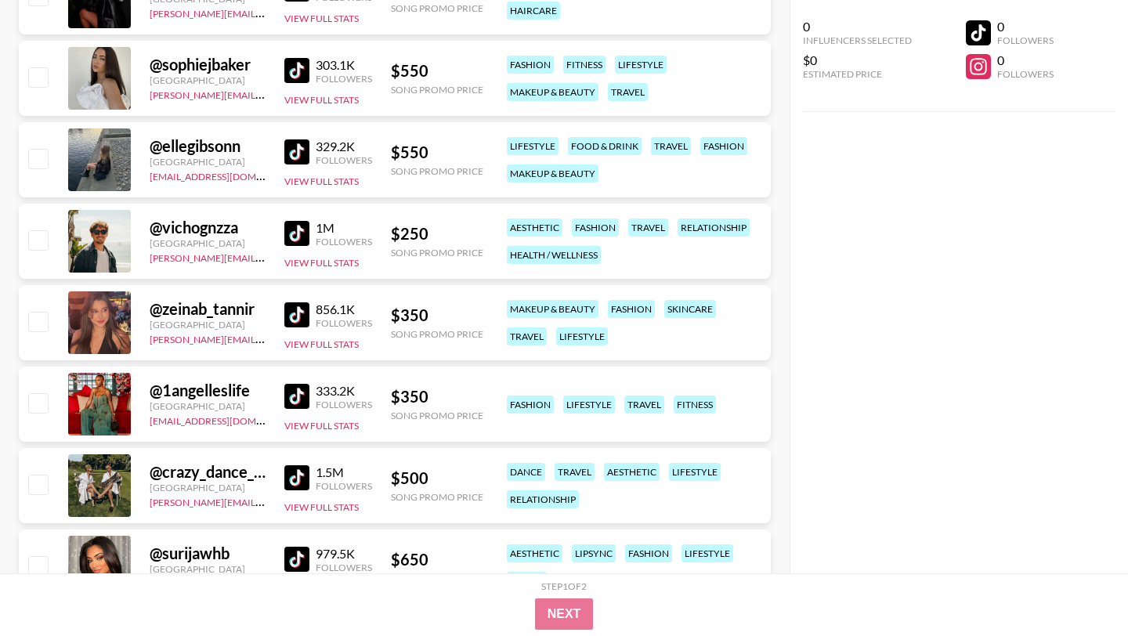
click at [298, 229] on img at bounding box center [296, 233] width 25 height 25
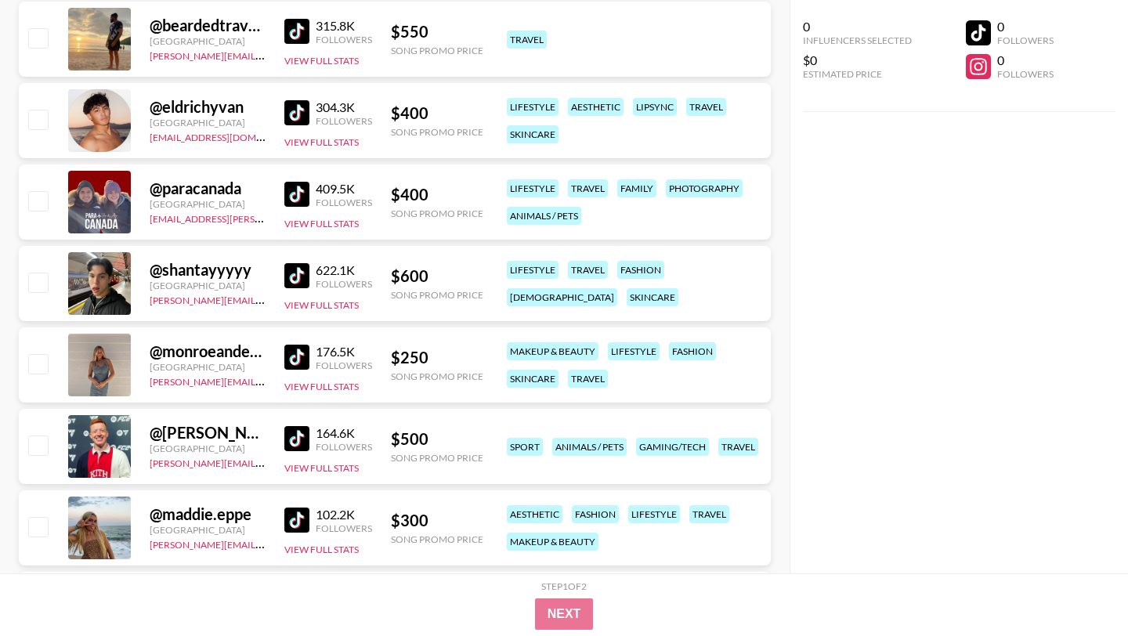
scroll to position [4743, 0]
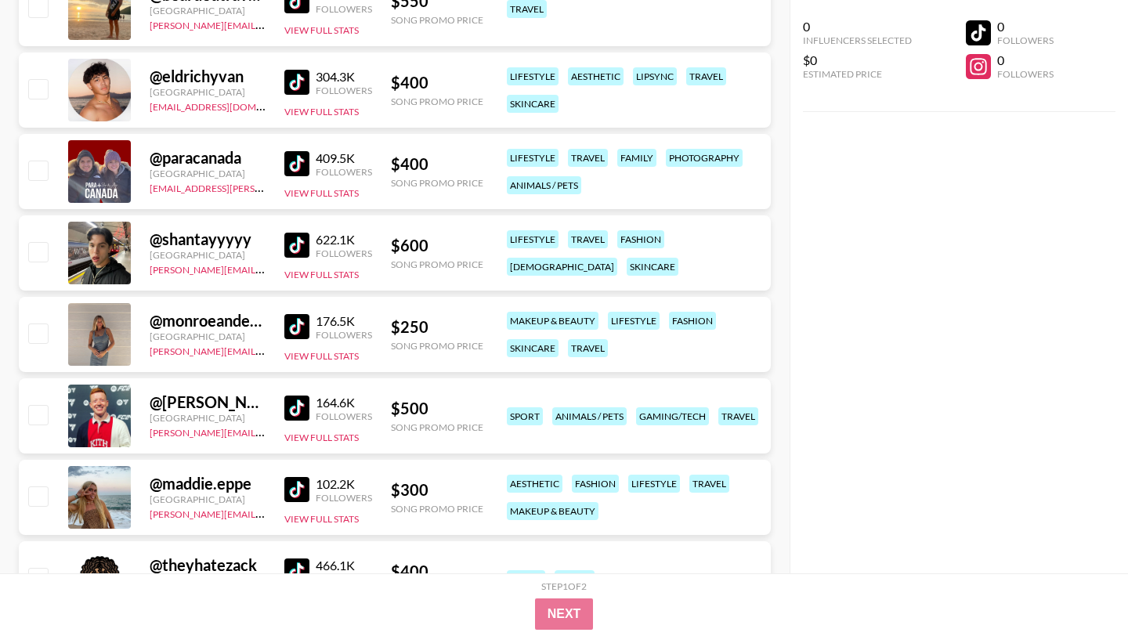
click at [295, 326] on img at bounding box center [296, 326] width 25 height 25
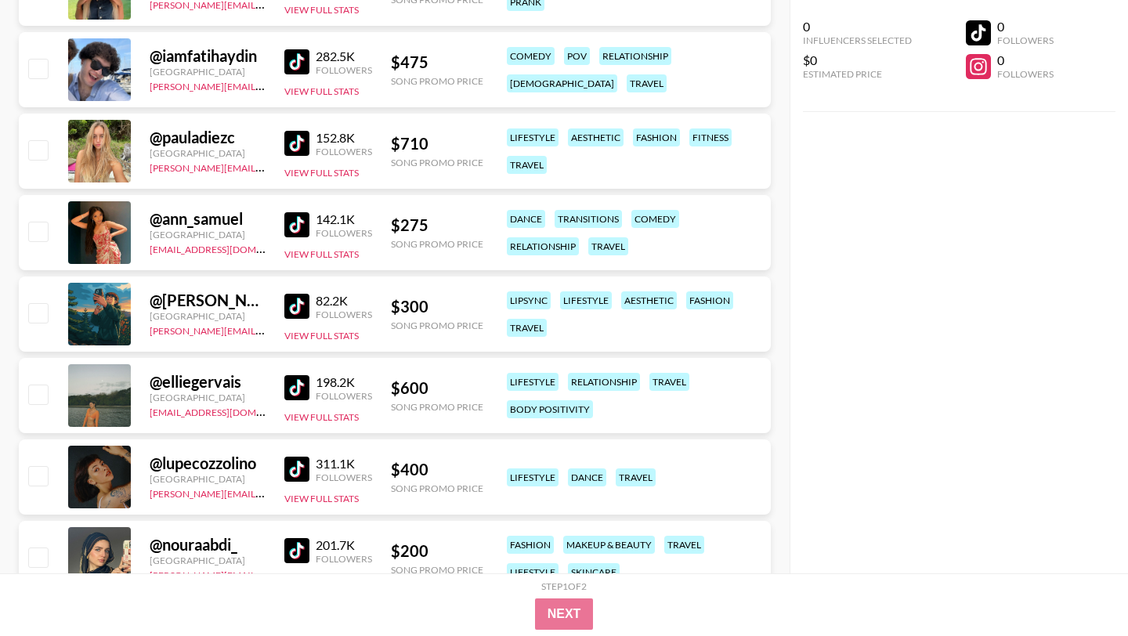
scroll to position [5534, 0]
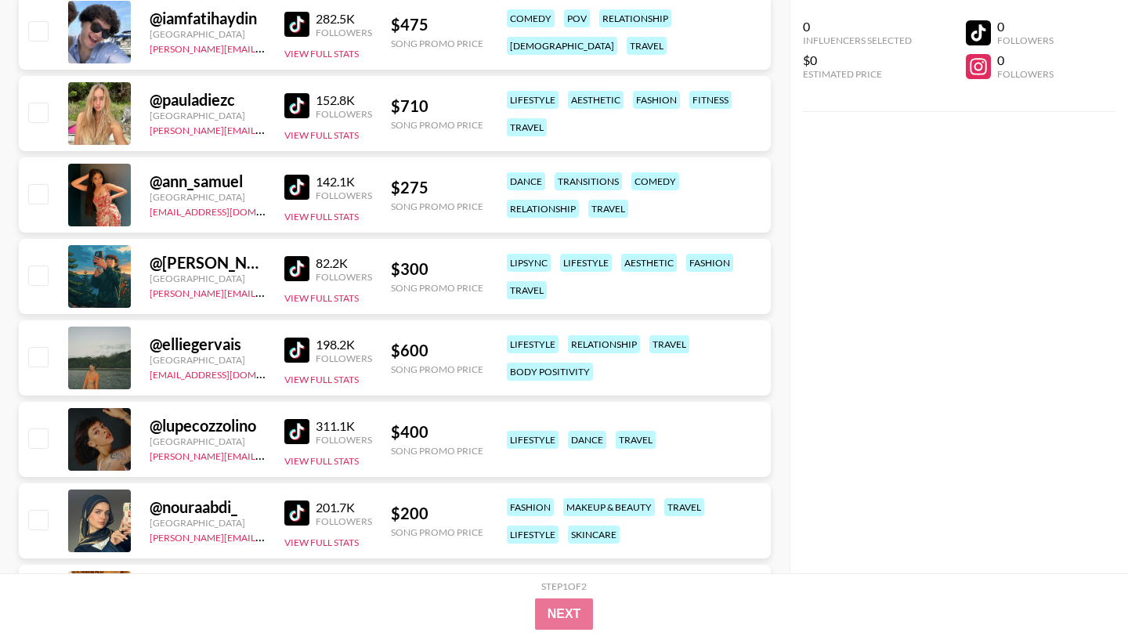
click at [294, 349] on img at bounding box center [296, 350] width 25 height 25
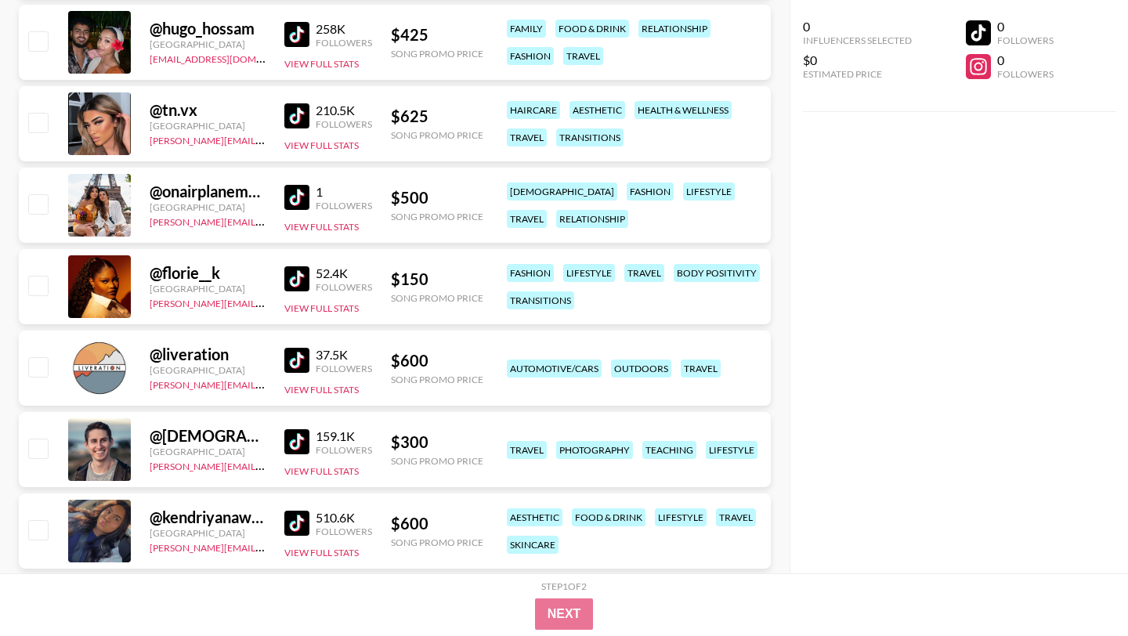
scroll to position [6510, 0]
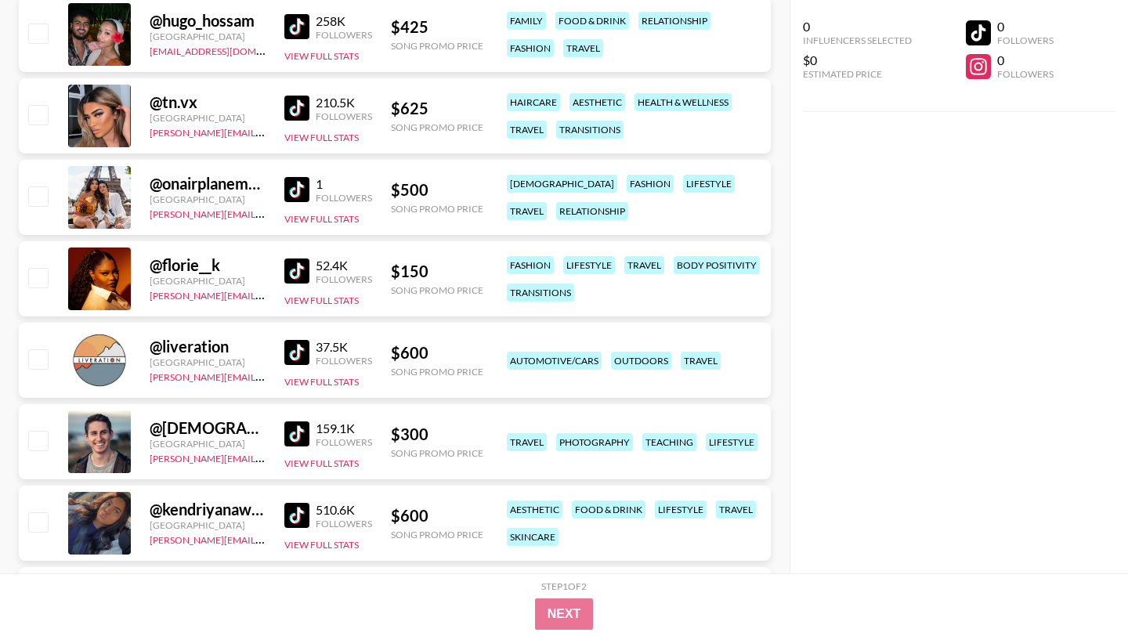
click at [302, 189] on img at bounding box center [296, 189] width 25 height 25
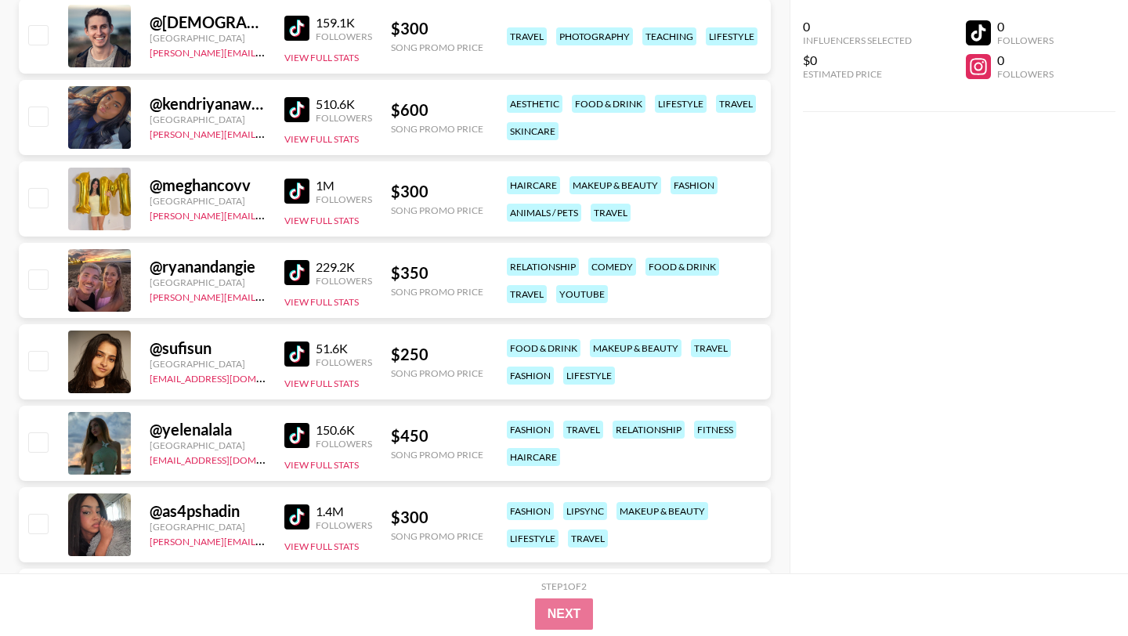
scroll to position [6917, 0]
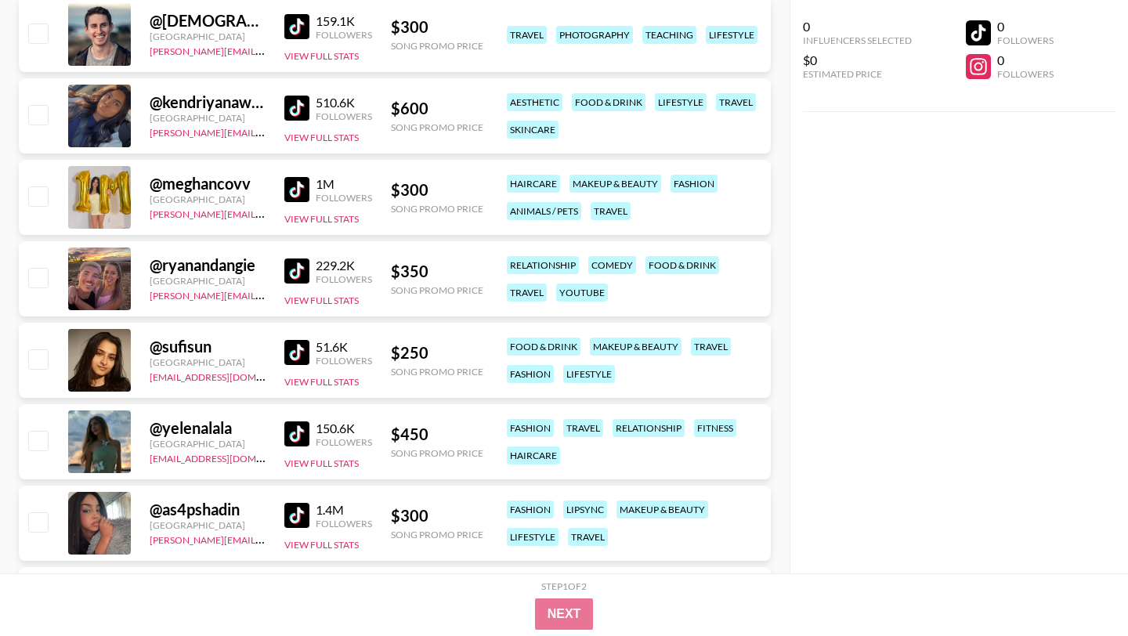
click at [301, 270] on img at bounding box center [296, 271] width 25 height 25
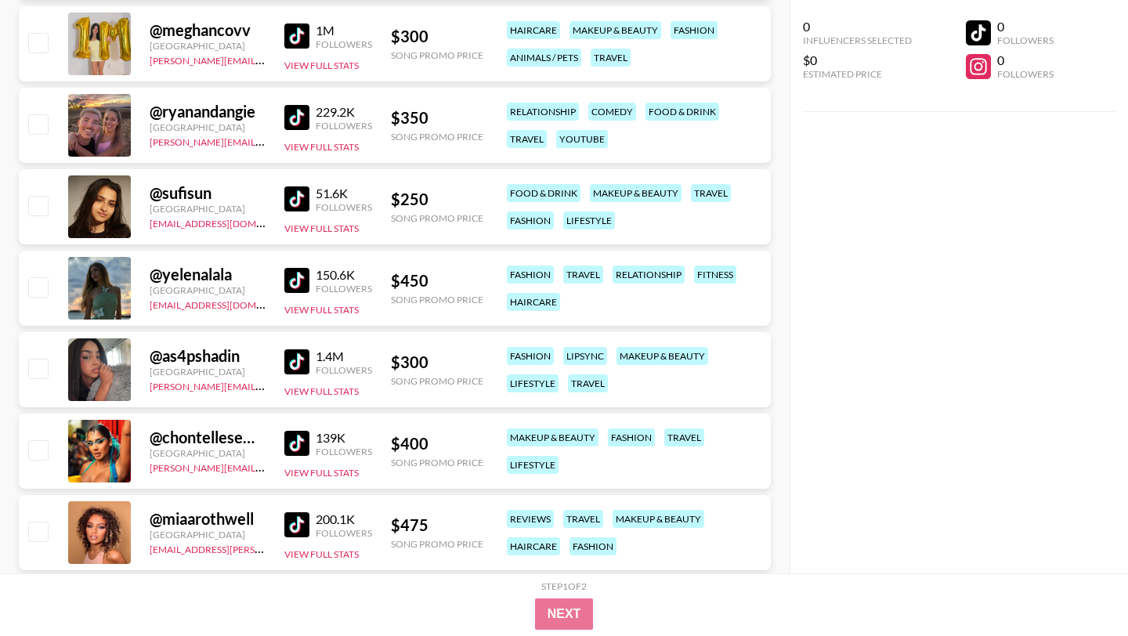
scroll to position [7125, 0]
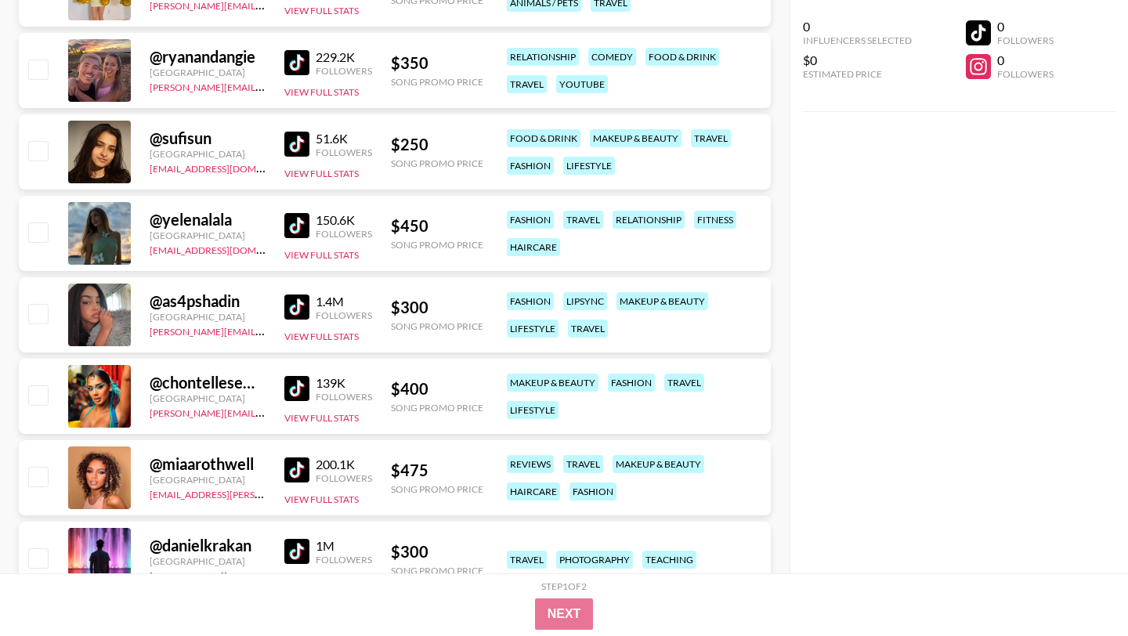
click at [299, 224] on img at bounding box center [296, 225] width 25 height 25
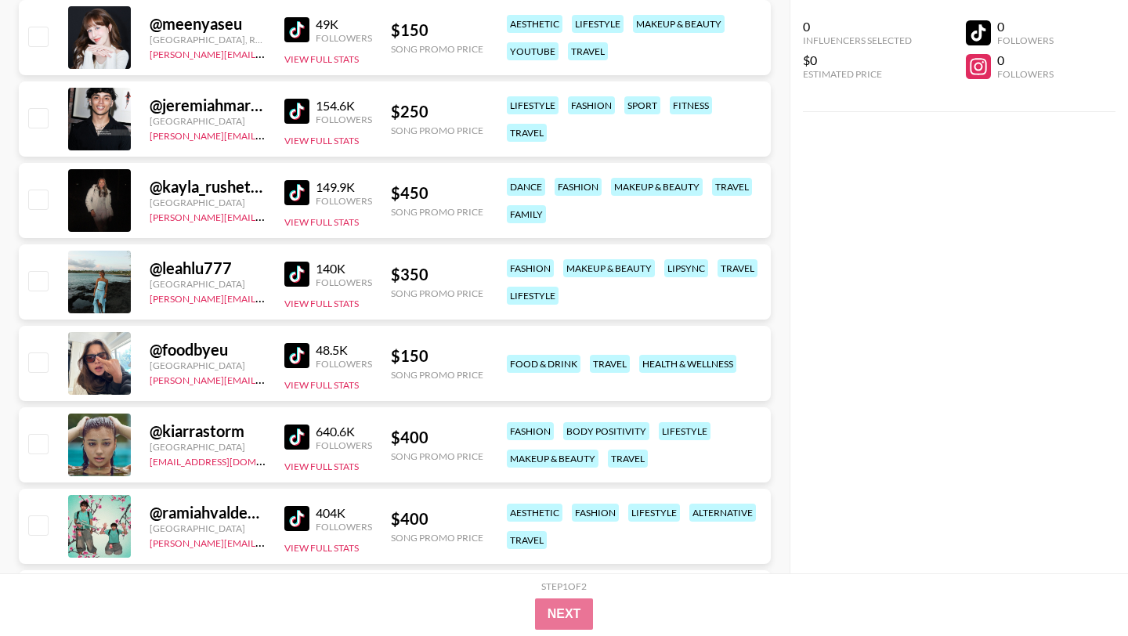
scroll to position [8137, 0]
click at [296, 266] on img at bounding box center [296, 273] width 25 height 25
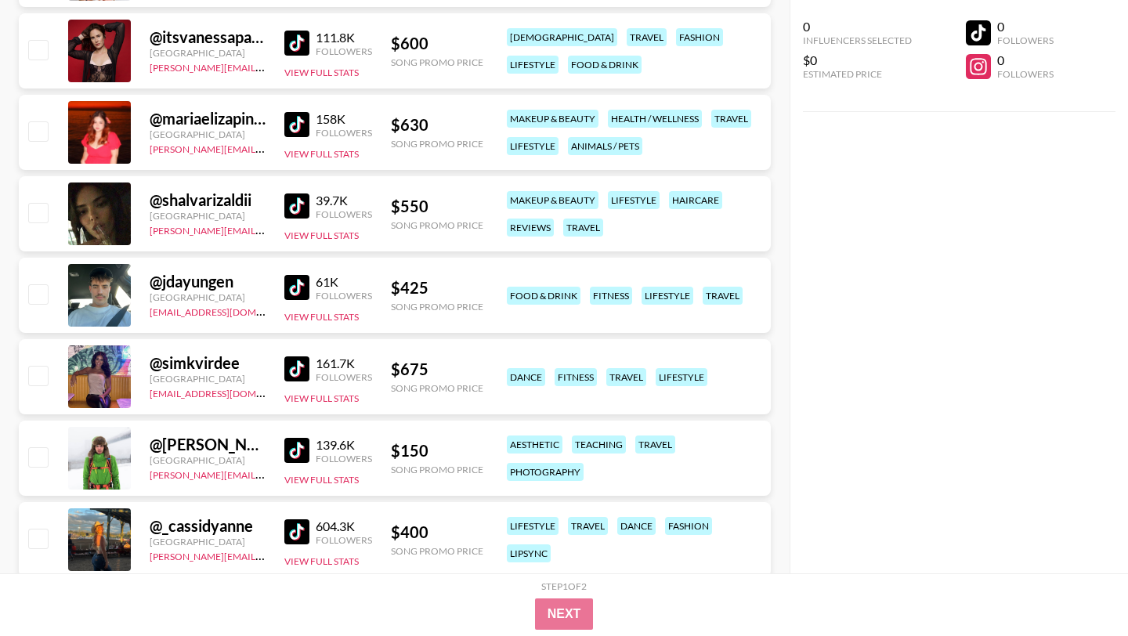
scroll to position [8939, 0]
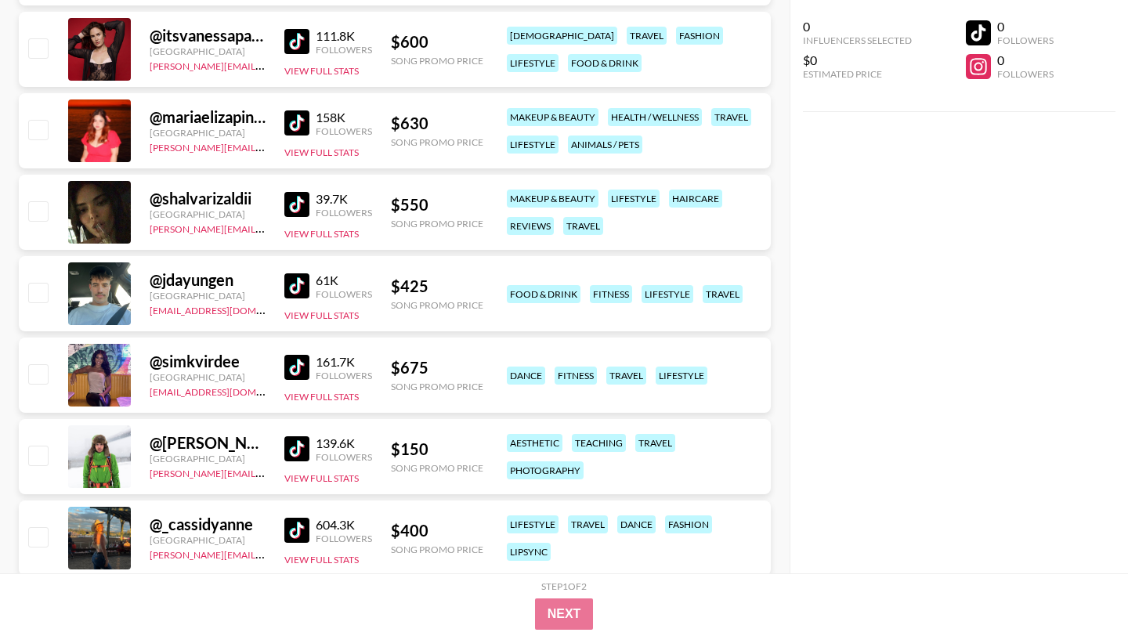
click at [292, 282] on img at bounding box center [296, 285] width 25 height 25
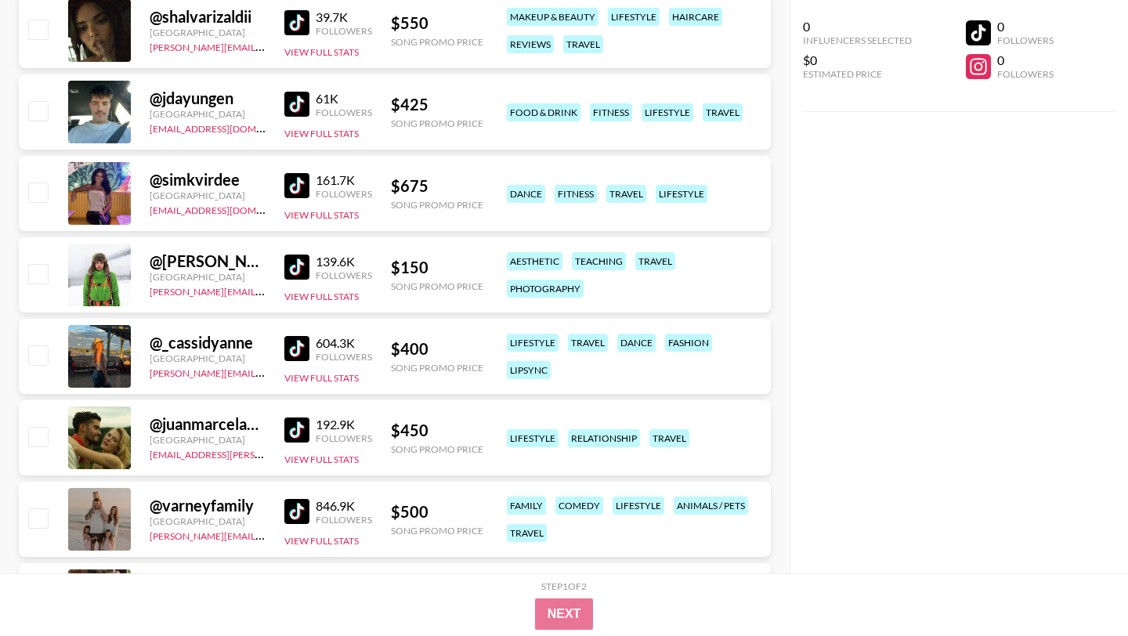
scroll to position [9122, 0]
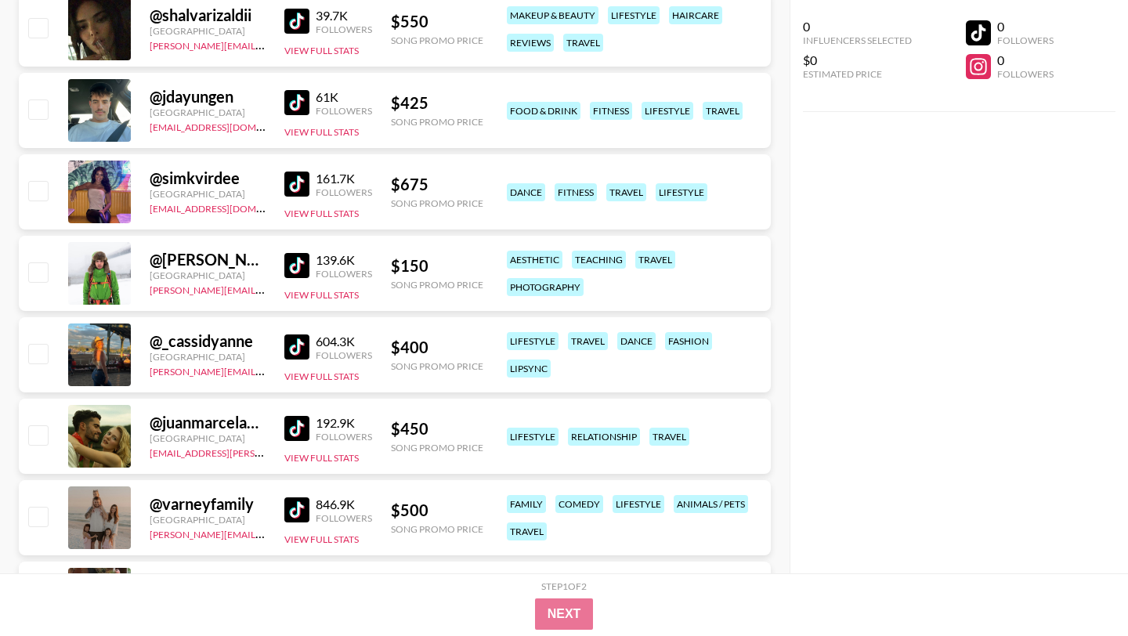
click at [300, 265] on img at bounding box center [296, 265] width 25 height 25
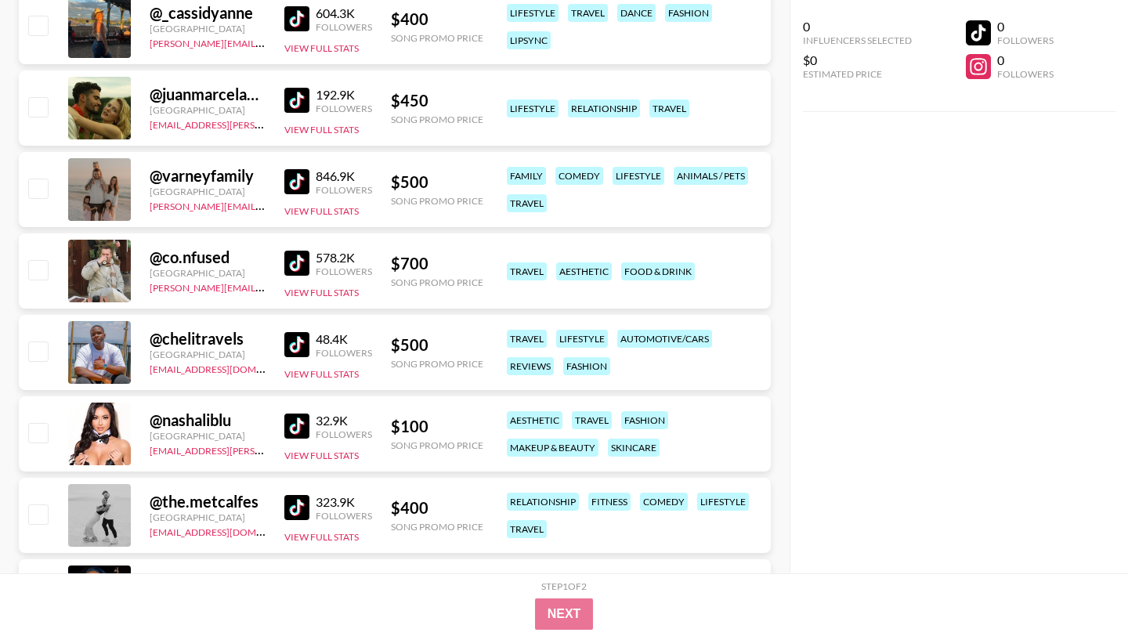
scroll to position [9454, 0]
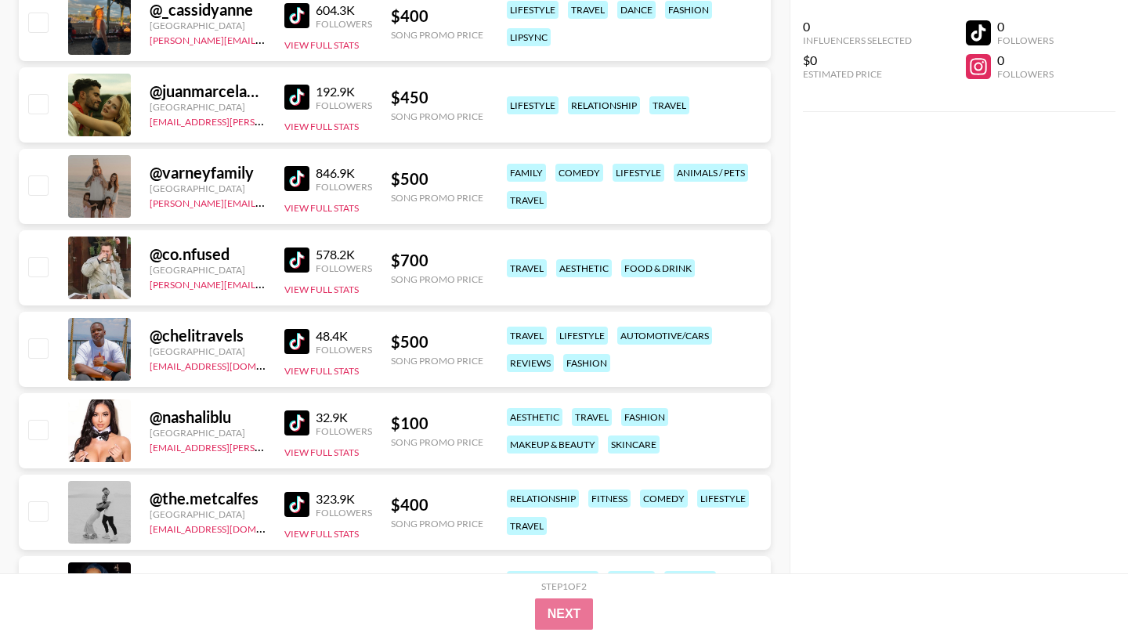
click at [305, 178] on img at bounding box center [296, 178] width 25 height 25
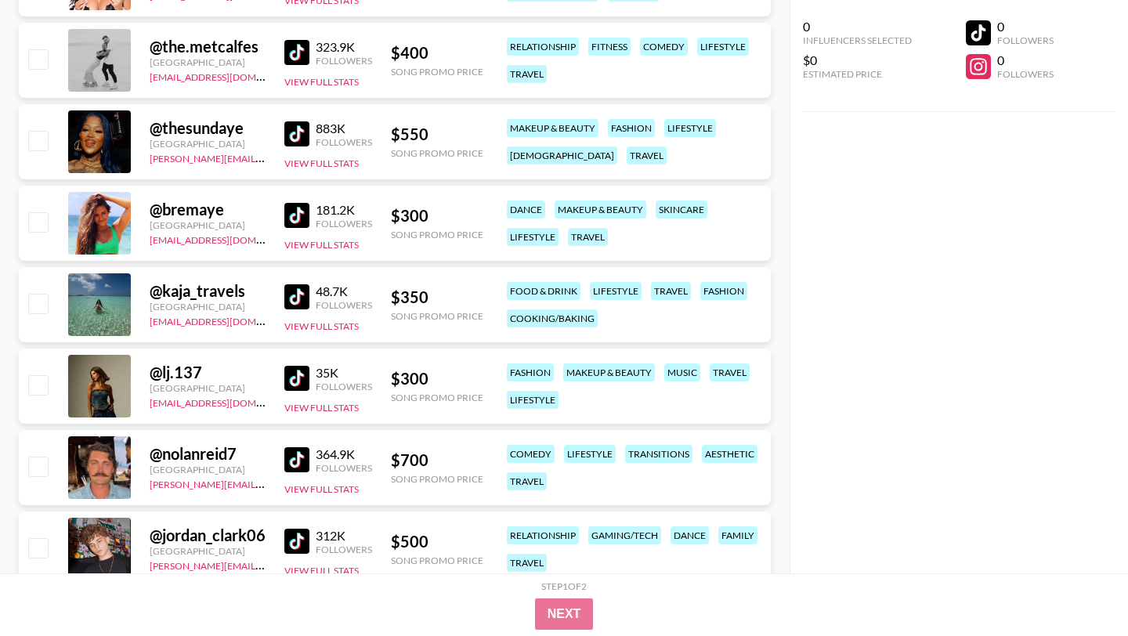
scroll to position [9912, 0]
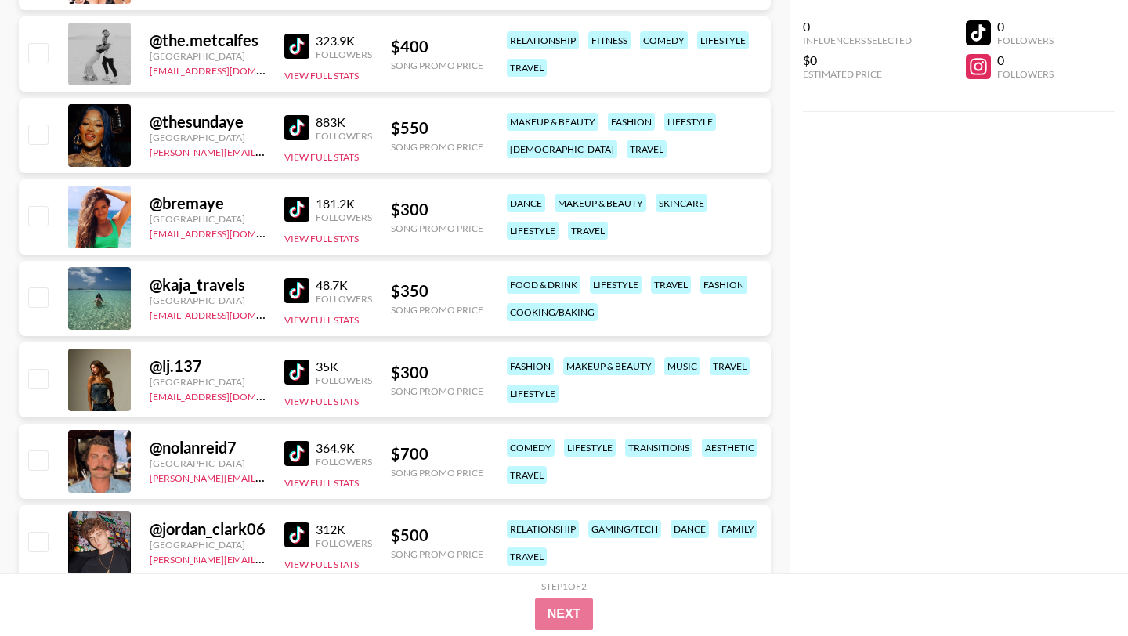
click at [295, 290] on img at bounding box center [296, 290] width 25 height 25
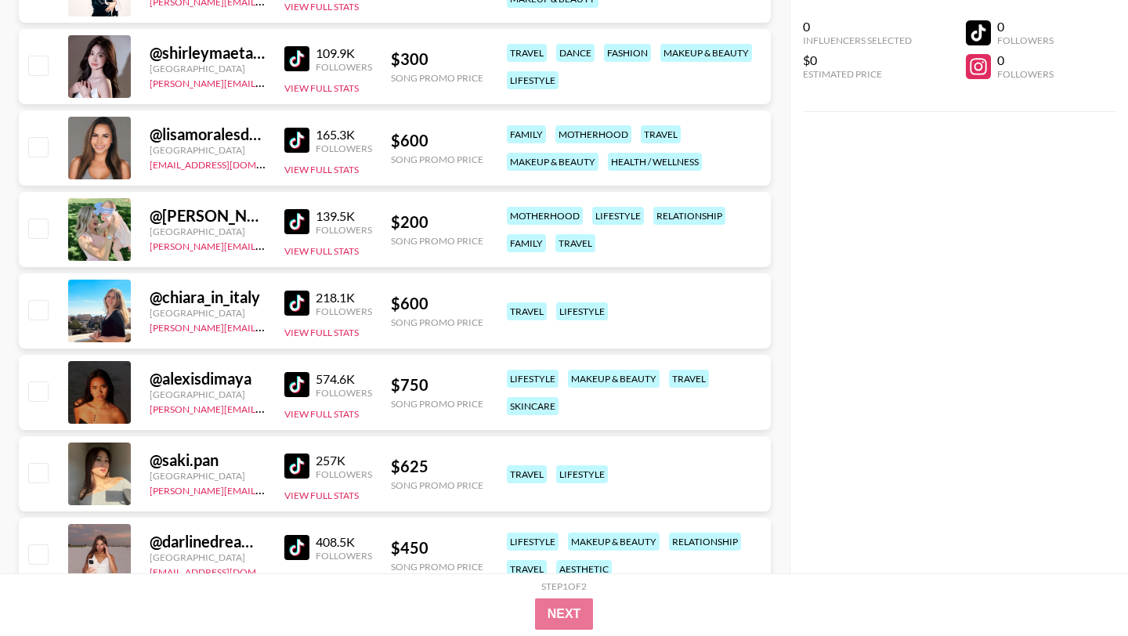
scroll to position [10716, 0]
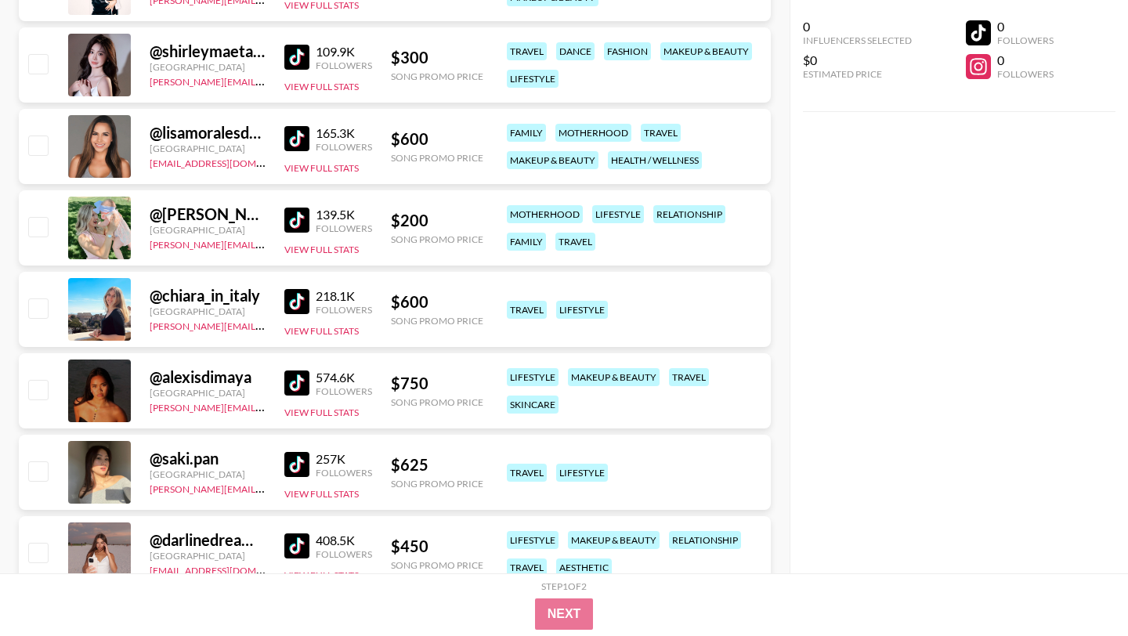
click at [297, 294] on img at bounding box center [296, 301] width 25 height 25
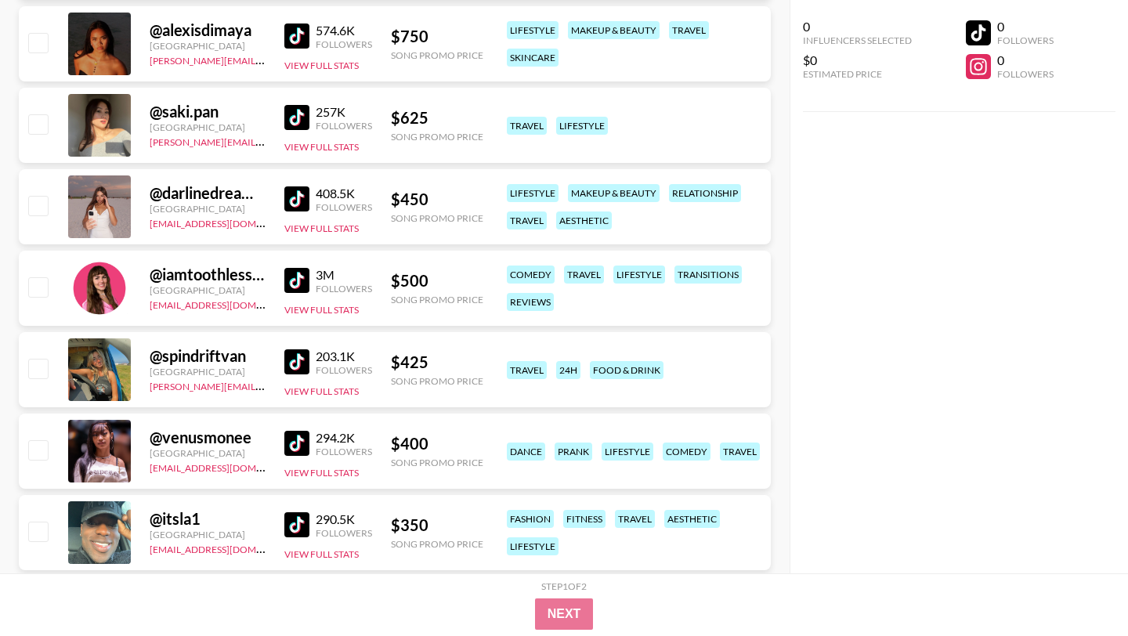
scroll to position [11065, 0]
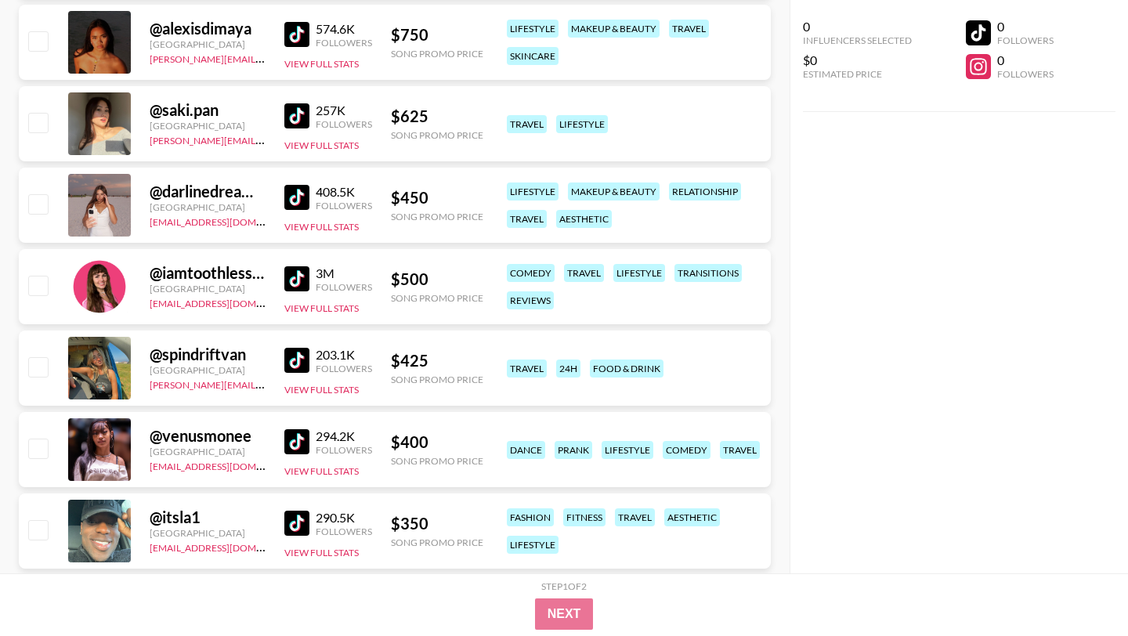
click at [302, 358] on img at bounding box center [296, 360] width 25 height 25
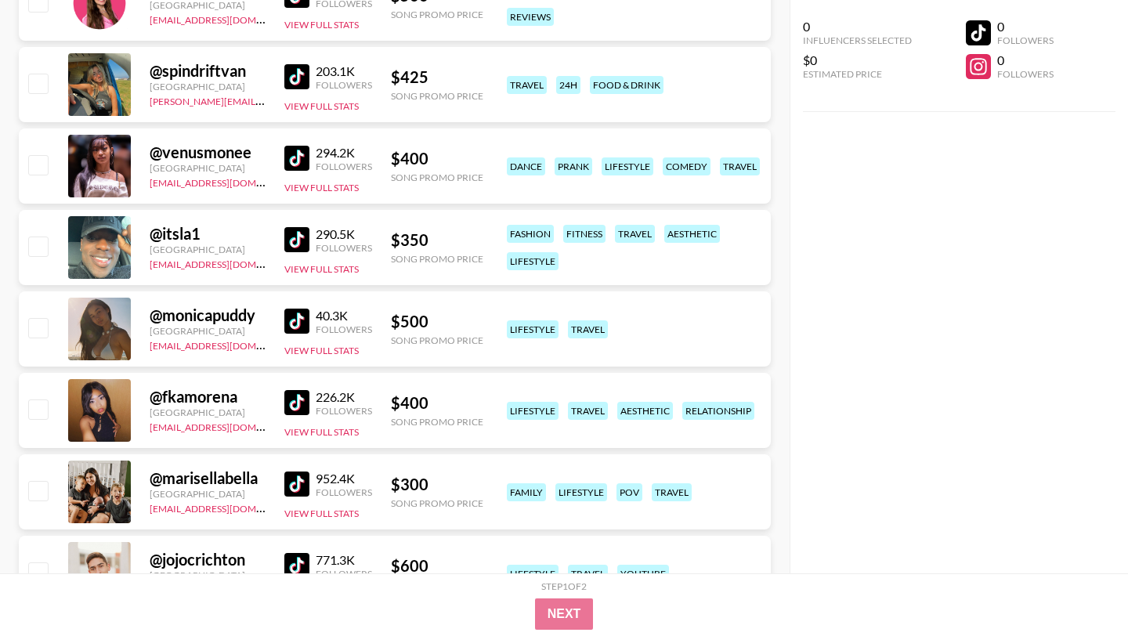
scroll to position [11404, 0]
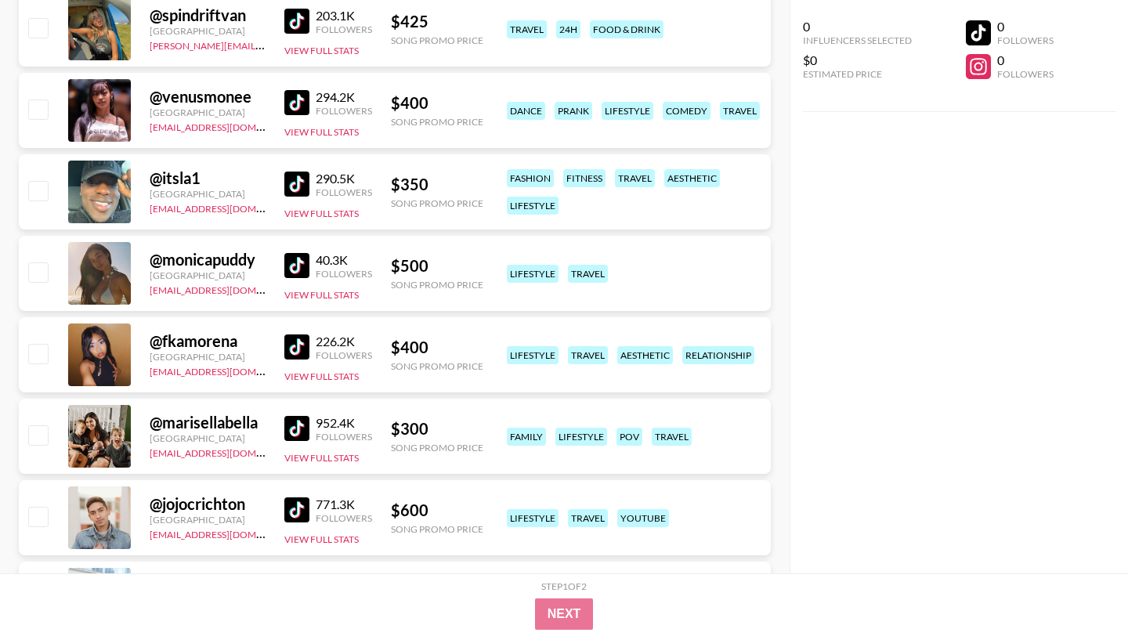
click at [298, 258] on img at bounding box center [296, 265] width 25 height 25
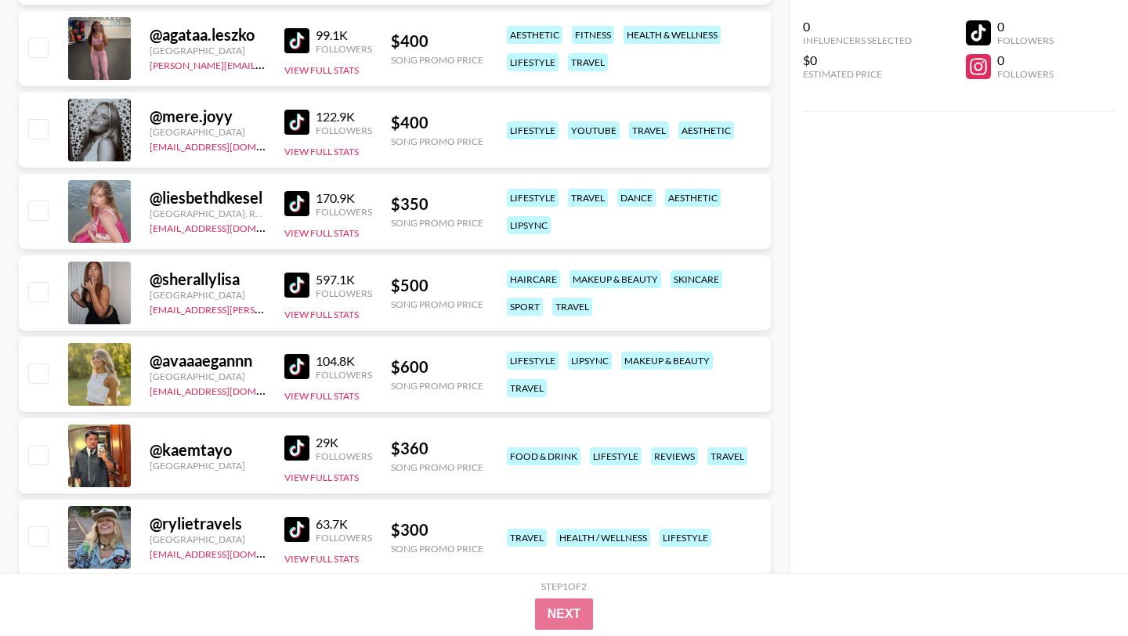
scroll to position [12118, 0]
click at [302, 367] on img at bounding box center [296, 365] width 25 height 25
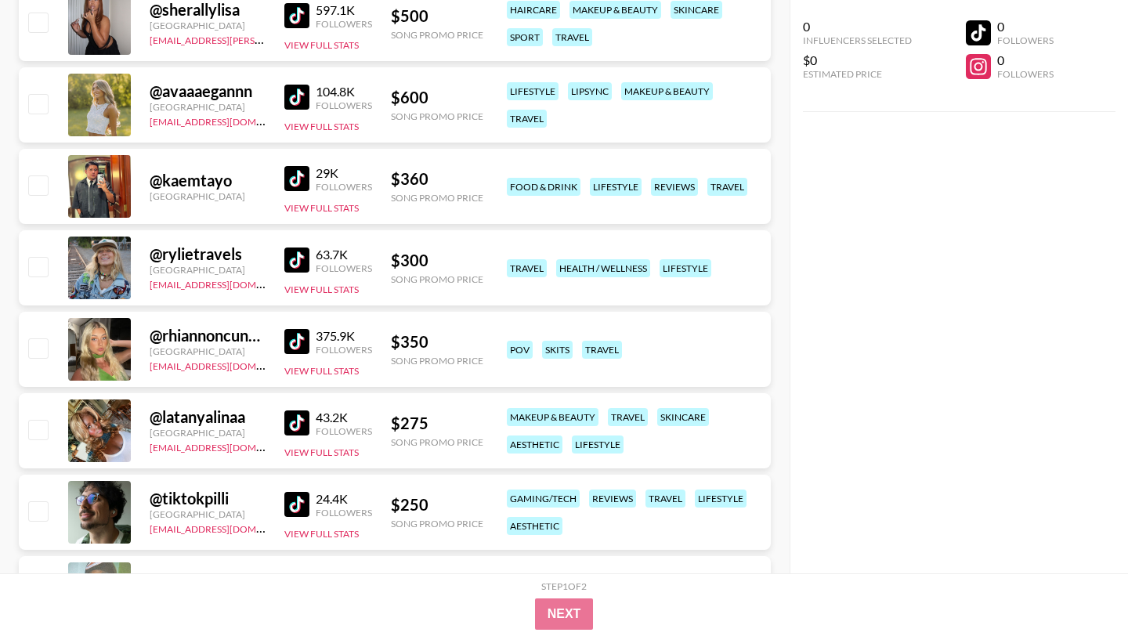
scroll to position [12389, 0]
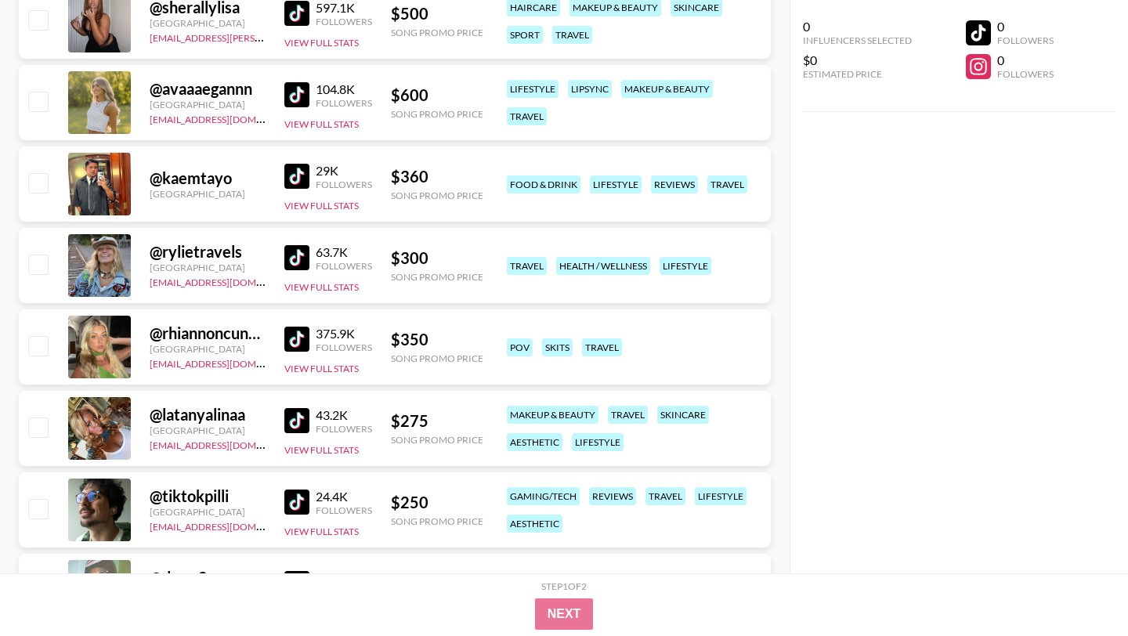
click at [298, 260] on img at bounding box center [296, 257] width 25 height 25
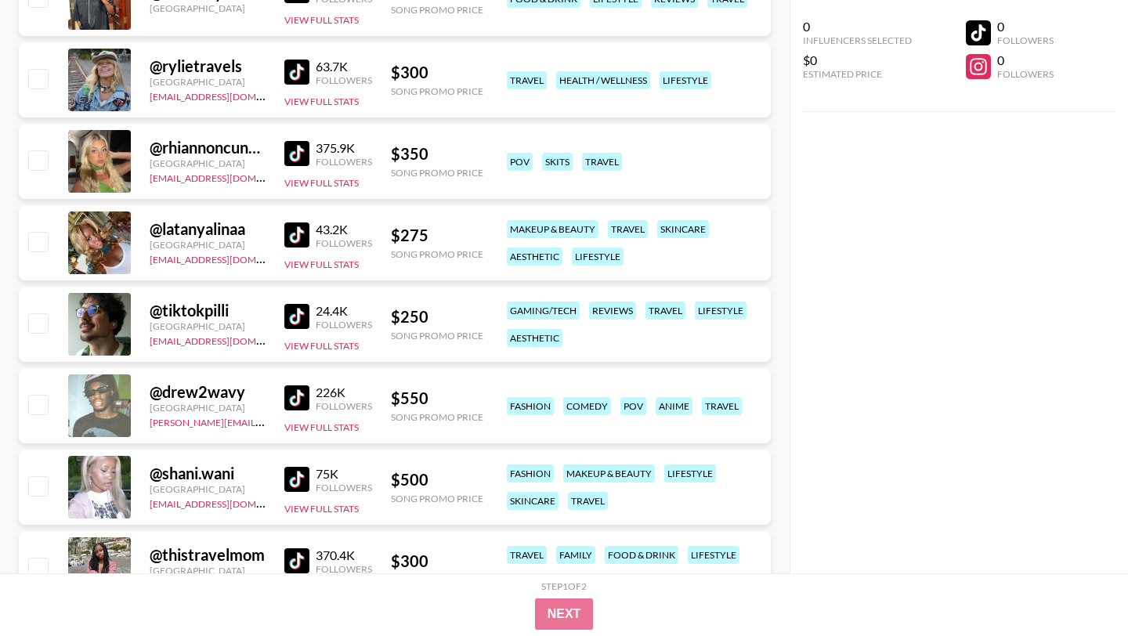
scroll to position [12588, 0]
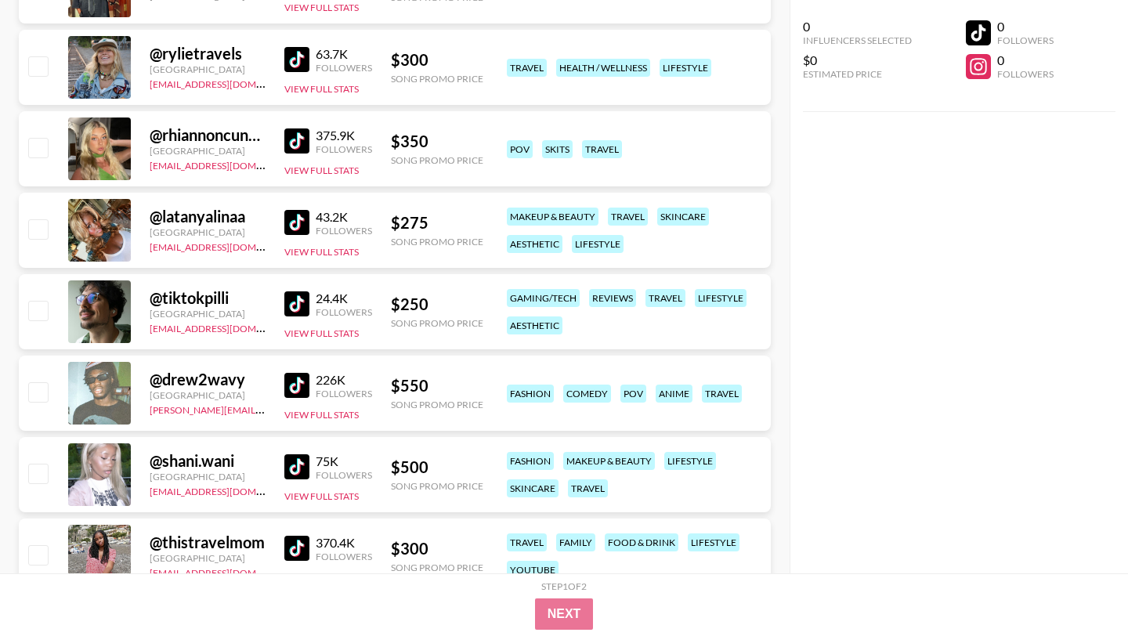
click at [302, 140] on img at bounding box center [296, 140] width 25 height 25
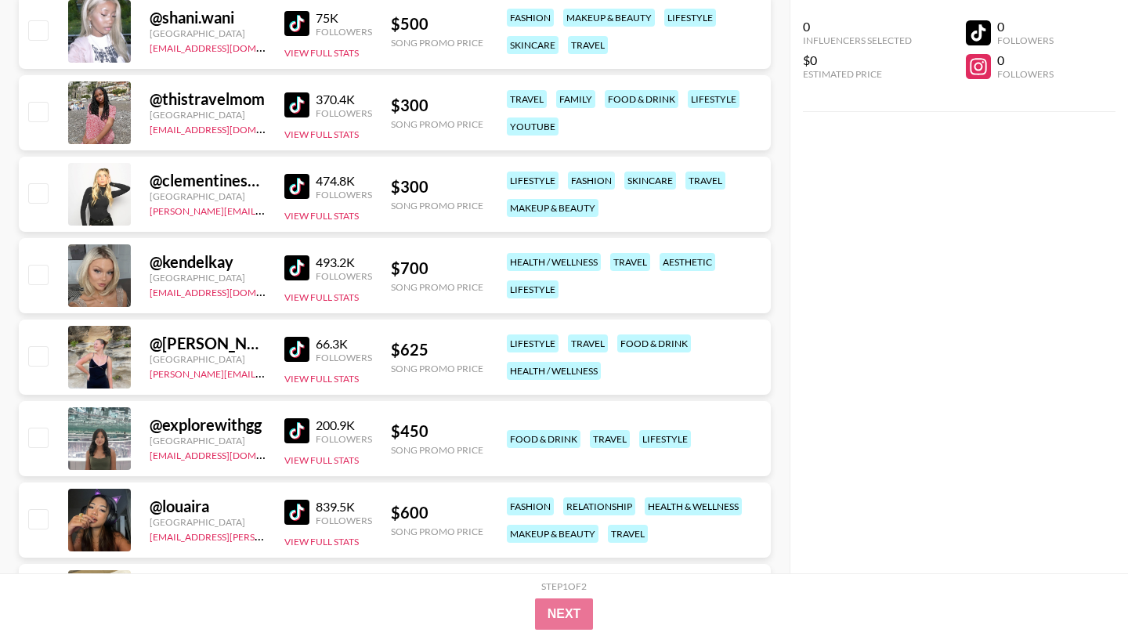
scroll to position [13192, 0]
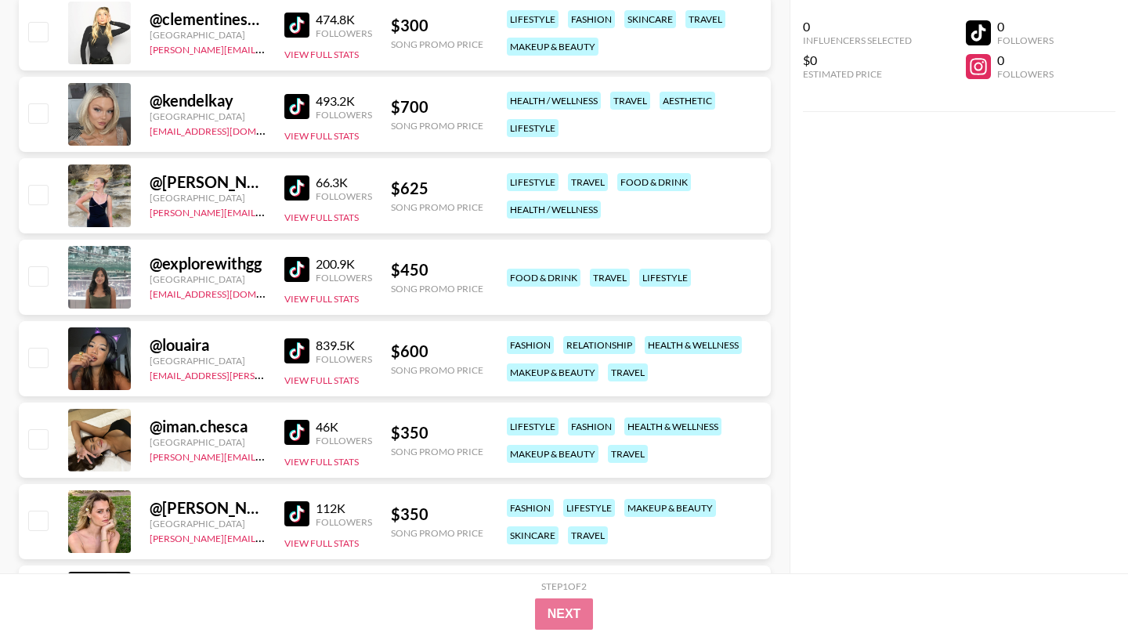
click at [294, 266] on img at bounding box center [296, 269] width 25 height 25
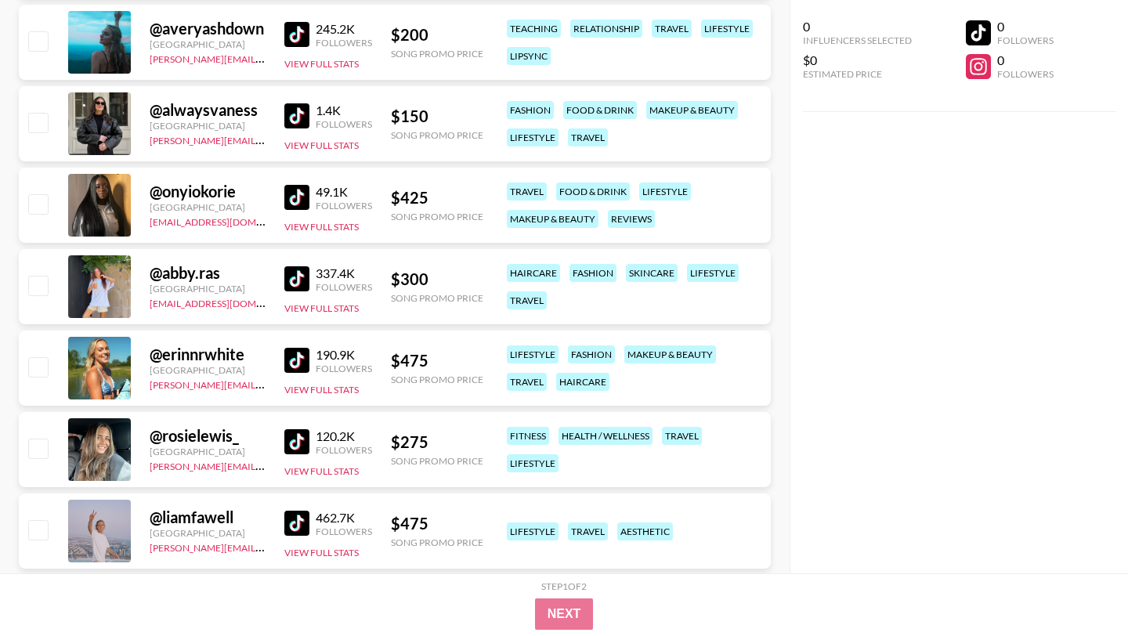
scroll to position [14040, 0]
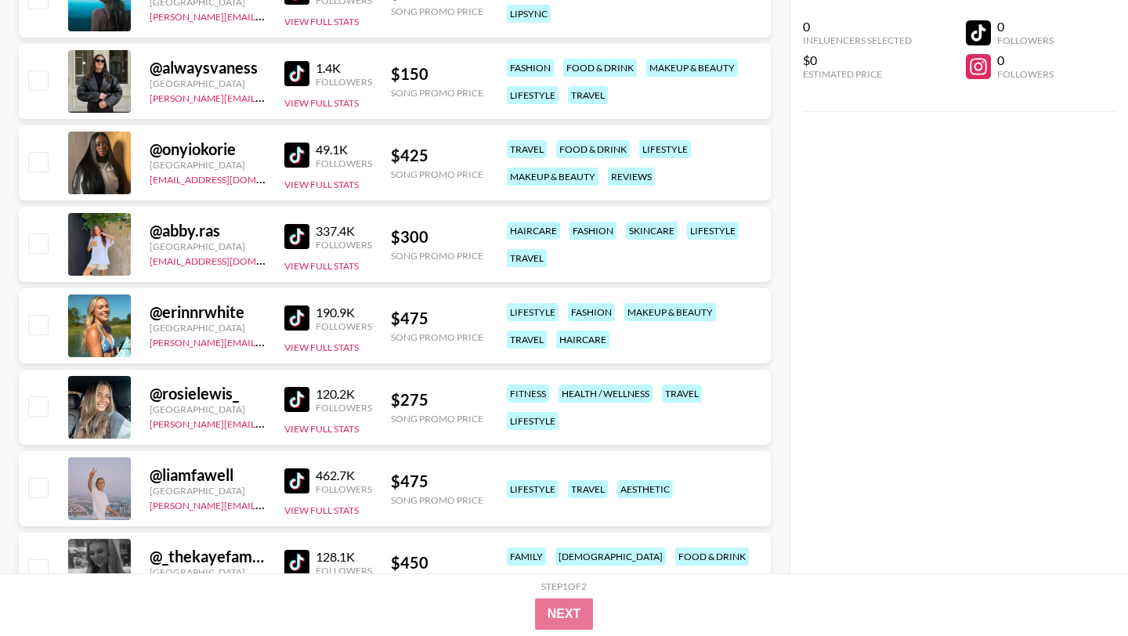
click at [297, 315] on img at bounding box center [296, 318] width 25 height 25
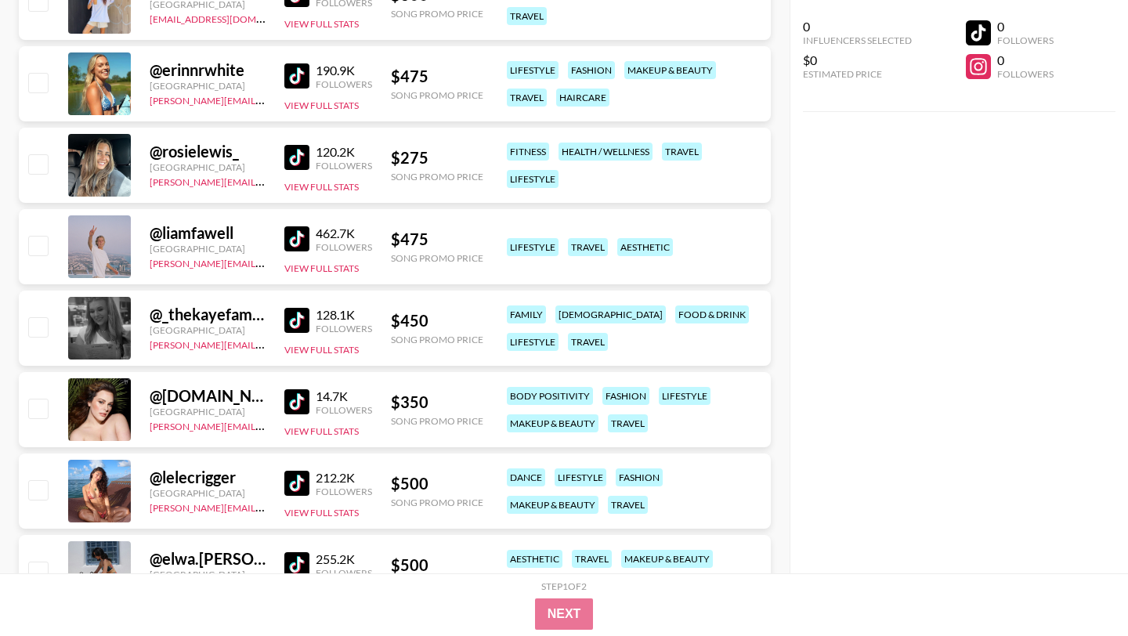
scroll to position [14285, 0]
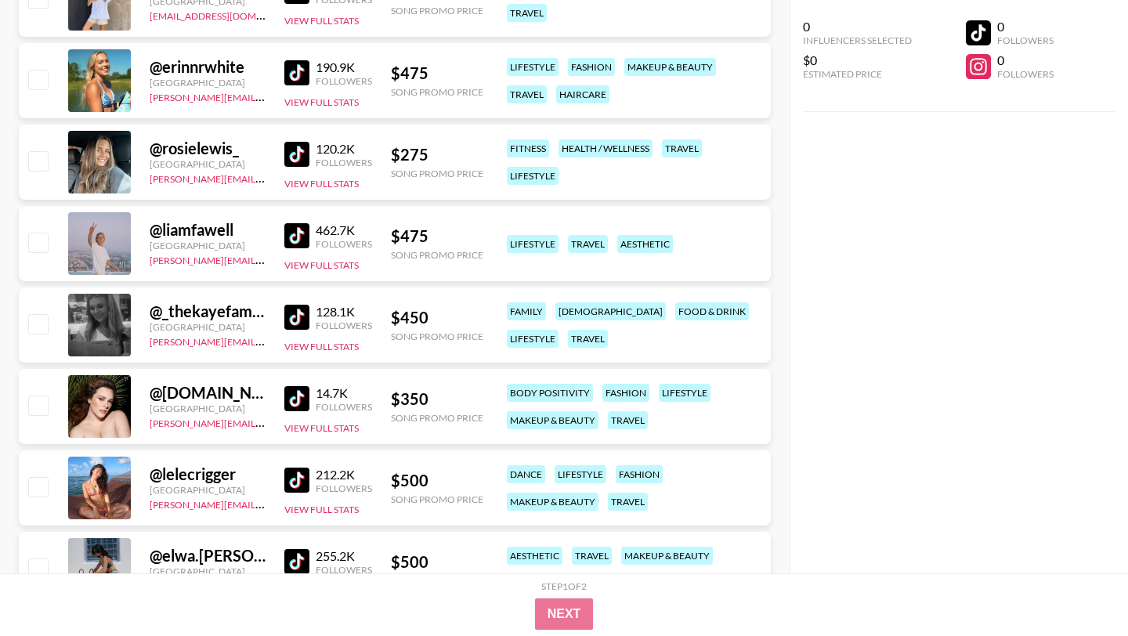
click at [293, 241] on img at bounding box center [296, 235] width 25 height 25
